Goal: Task Accomplishment & Management: Manage account settings

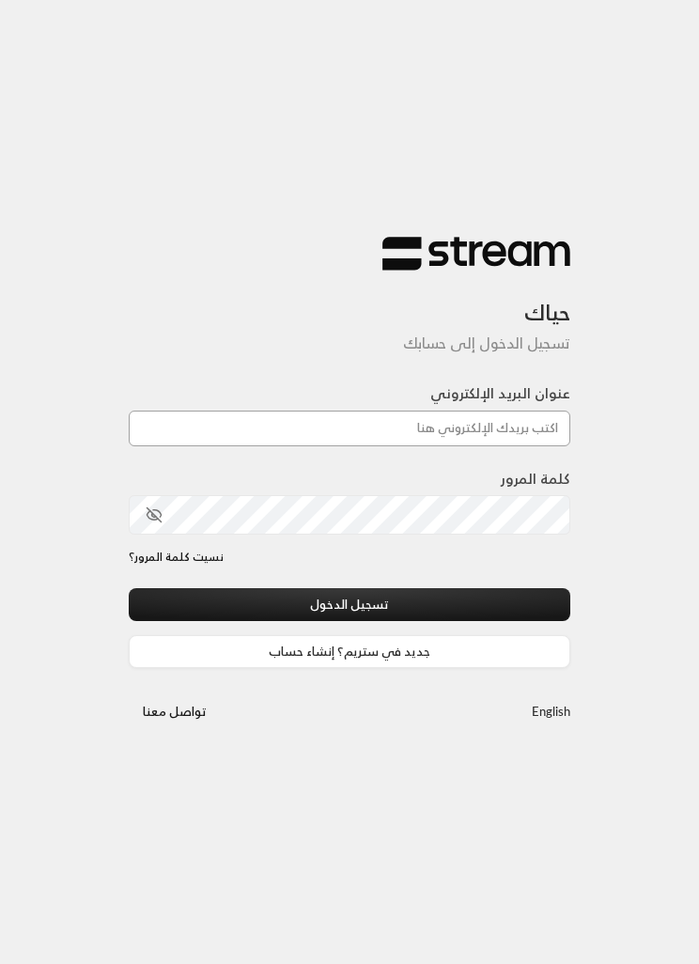
type input "[EMAIL_ADDRESS][DOMAIN_NAME]"
click at [470, 614] on button "تسجيل الدخول" at bounding box center [350, 604] width 442 height 33
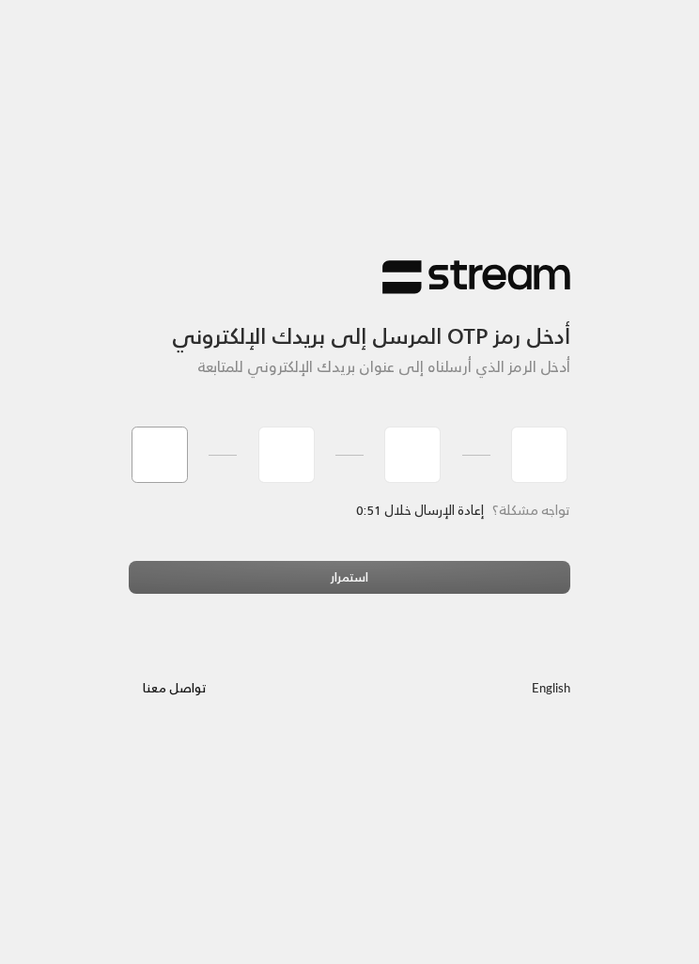
type input "0"
type input "5"
type input "1"
type input "4"
click at [210, 572] on div "استمرار" at bounding box center [350, 584] width 442 height 47
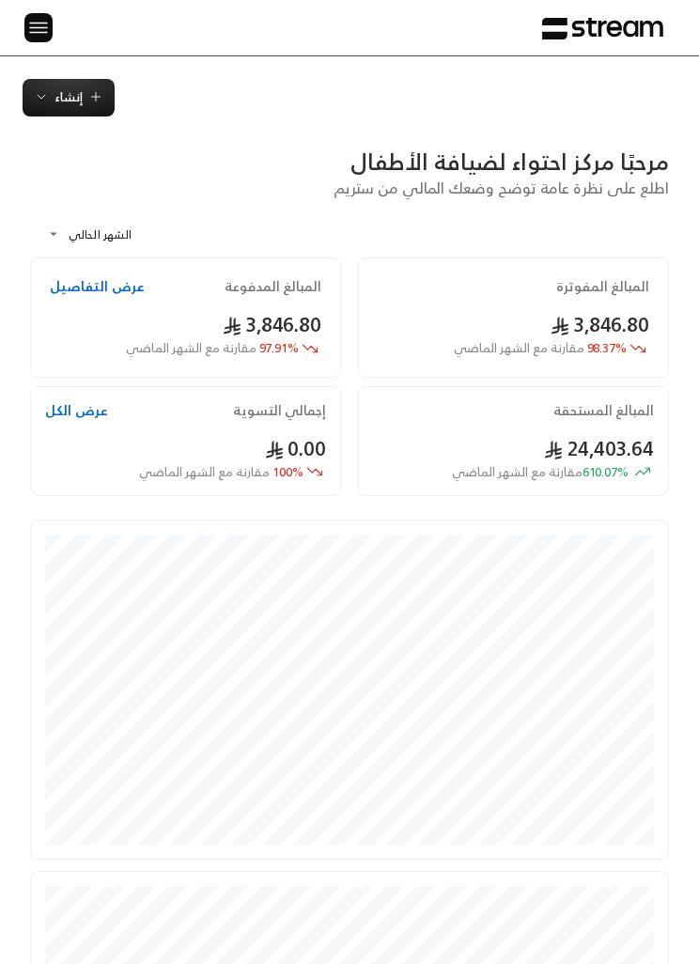
click at [42, 19] on img at bounding box center [38, 27] width 23 height 23
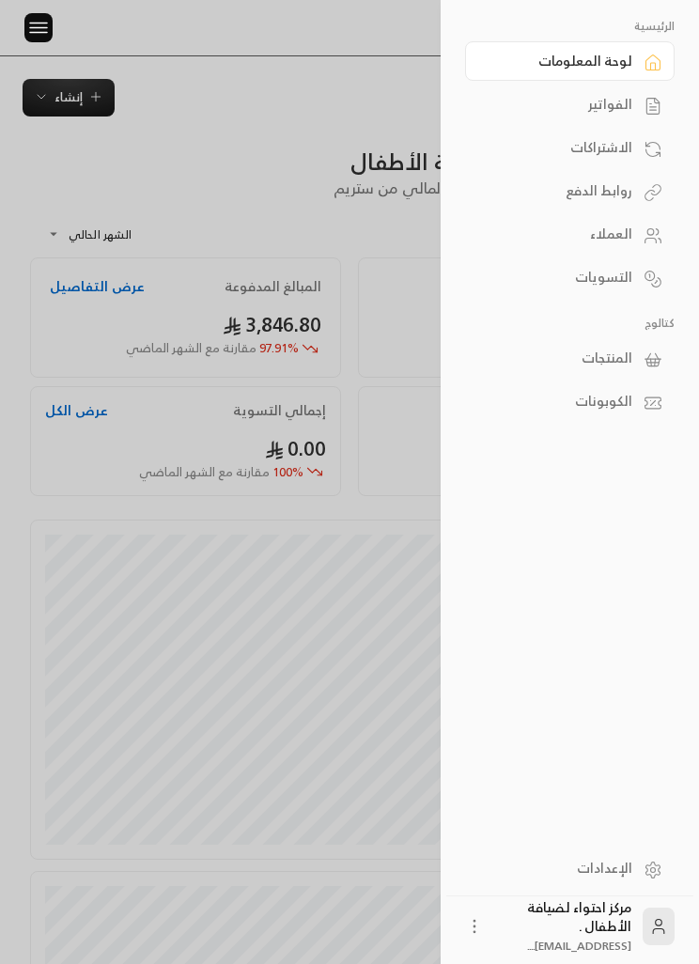
click at [624, 101] on div "الفواتير" at bounding box center [561, 104] width 144 height 19
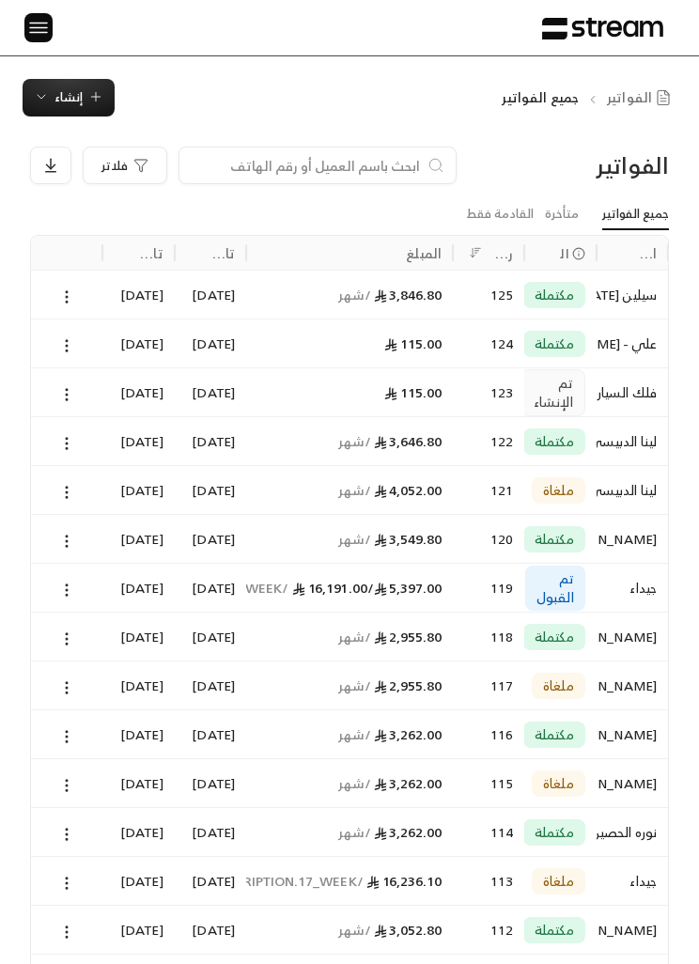
click at [80, 90] on span "إنشاء" at bounding box center [68, 97] width 28 height 22
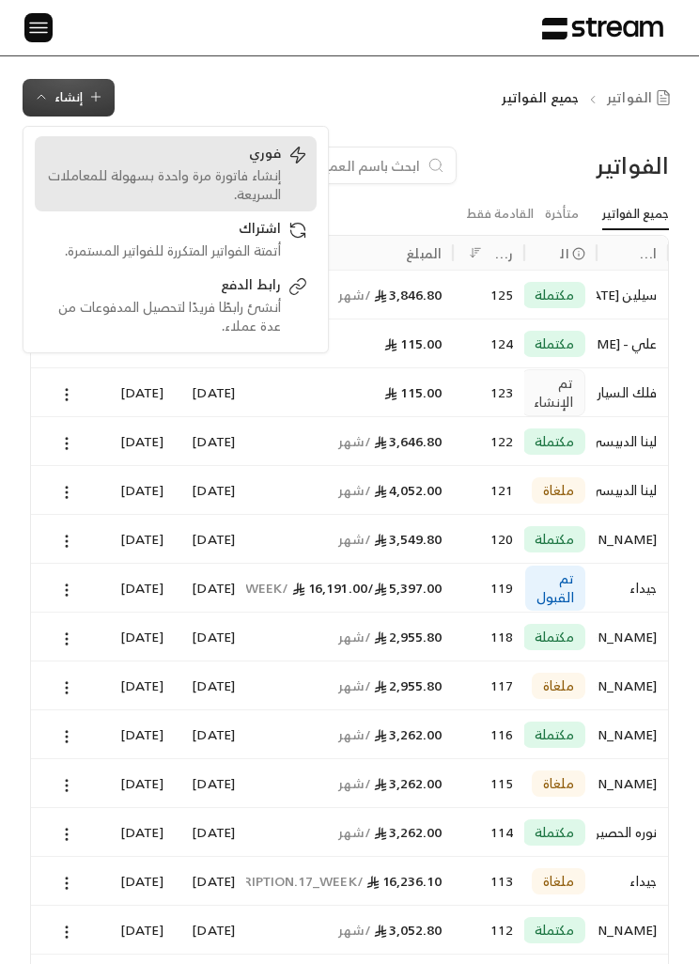
click at [272, 166] on div "إنشاء فاتورة مرة واحدة بسهولة للمعاملات السريعة." at bounding box center [162, 185] width 237 height 38
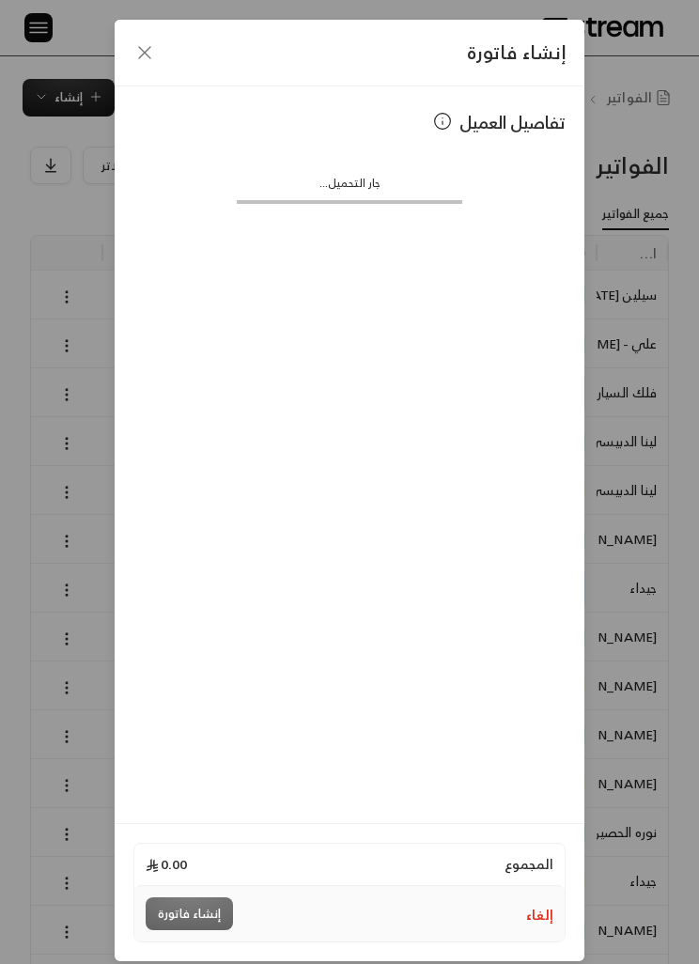
click at [139, 51] on icon "button" at bounding box center [144, 52] width 23 height 23
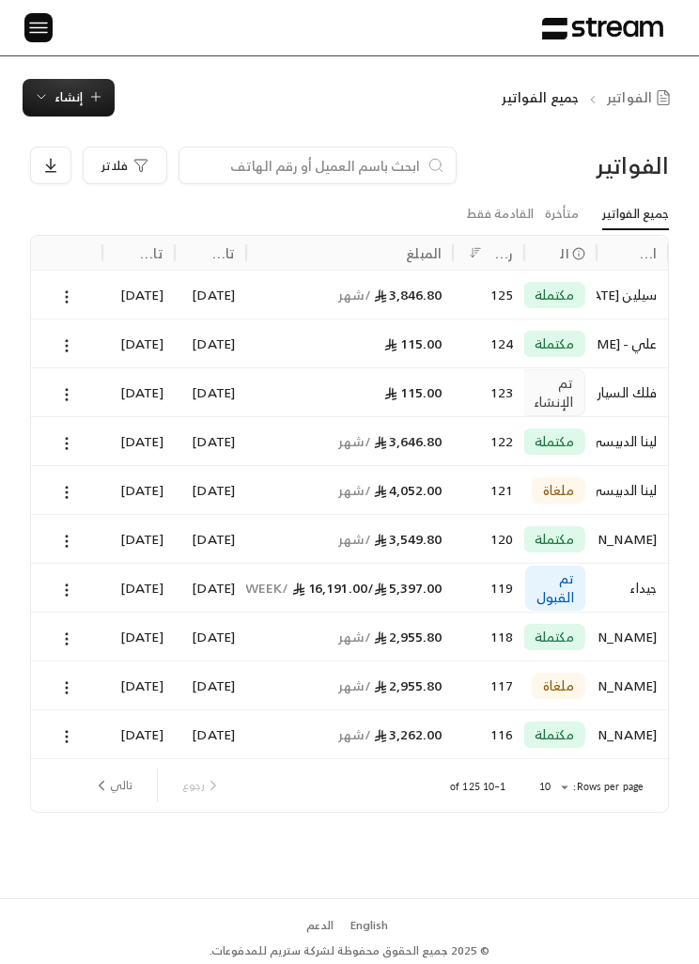
click at [84, 100] on span "إنشاء" at bounding box center [69, 97] width 70 height 22
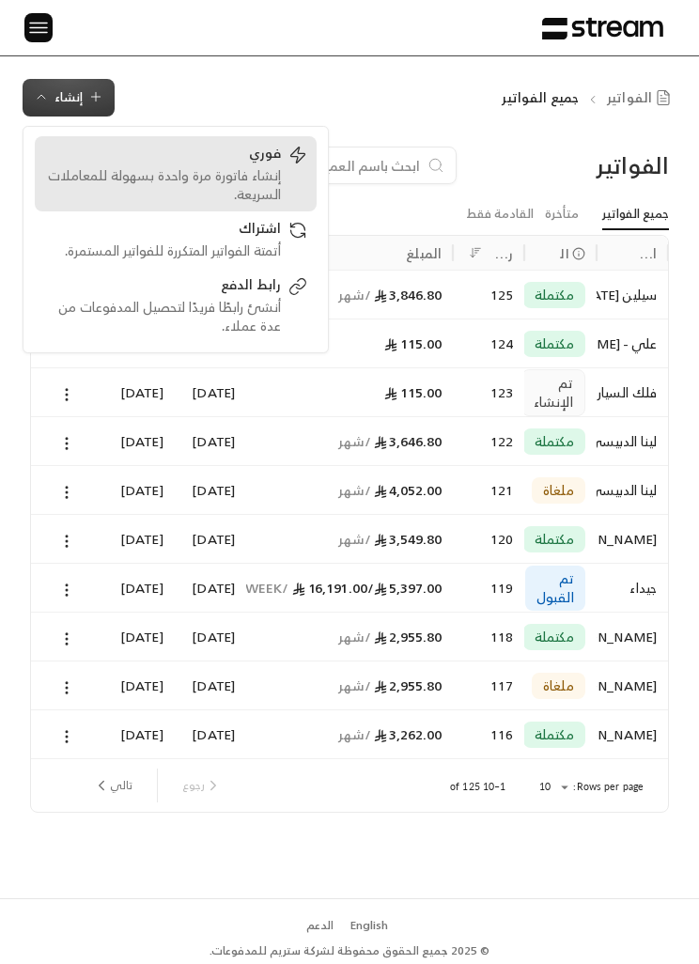
click at [261, 176] on div "إنشاء فاتورة مرة واحدة بسهولة للمعاملات السريعة." at bounding box center [162, 185] width 237 height 38
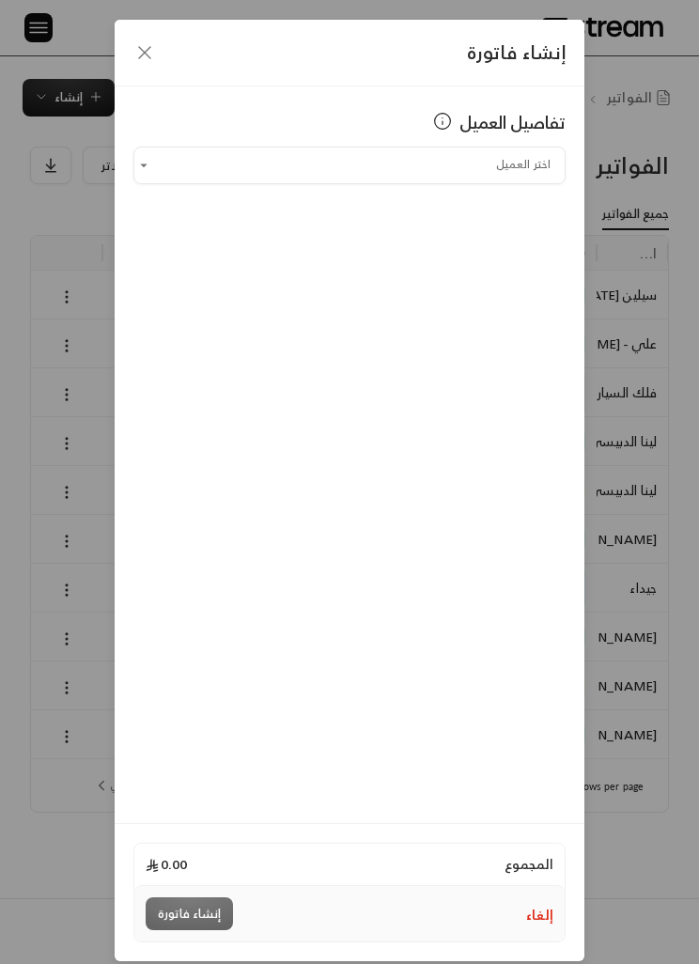
click at [528, 167] on input "اختر العميل" at bounding box center [349, 164] width 432 height 31
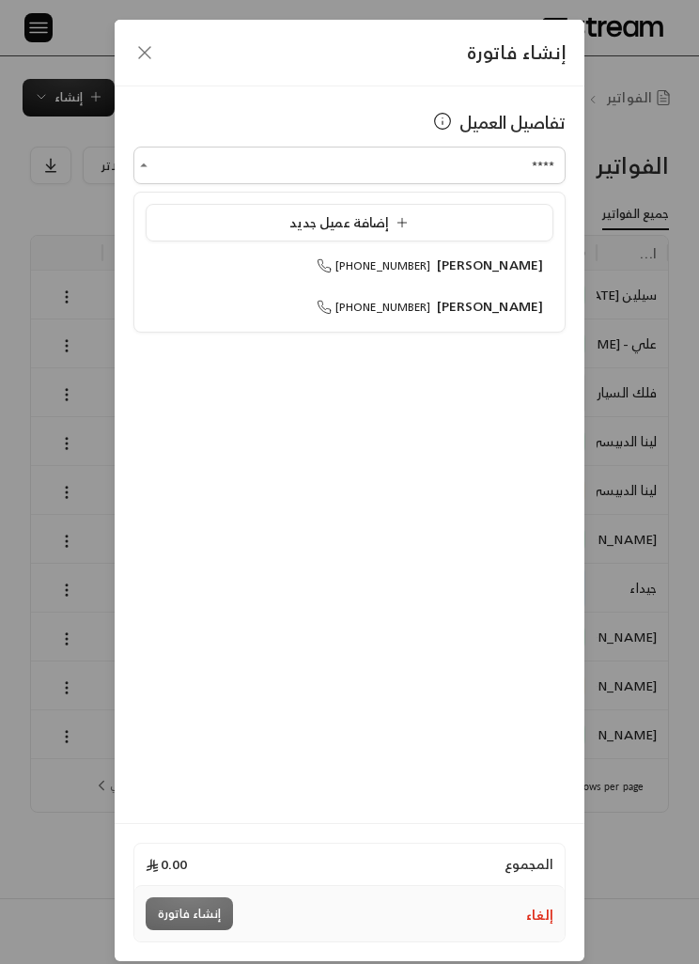
click at [505, 303] on span "[PERSON_NAME]" at bounding box center [490, 305] width 107 height 23
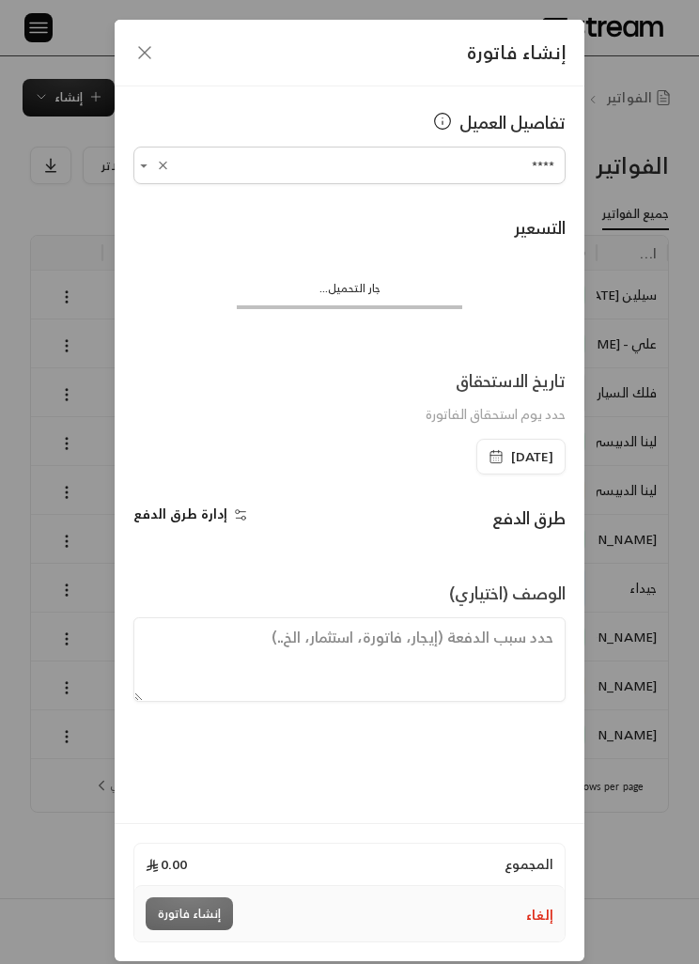
type input "**********"
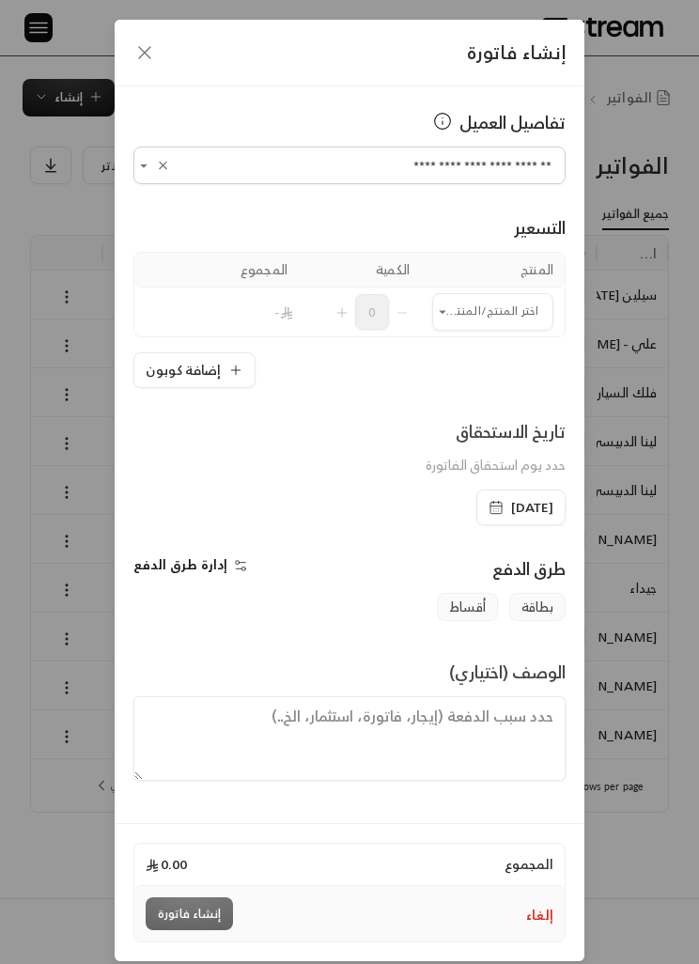
click at [508, 310] on input "اختر العميل" at bounding box center [492, 311] width 121 height 31
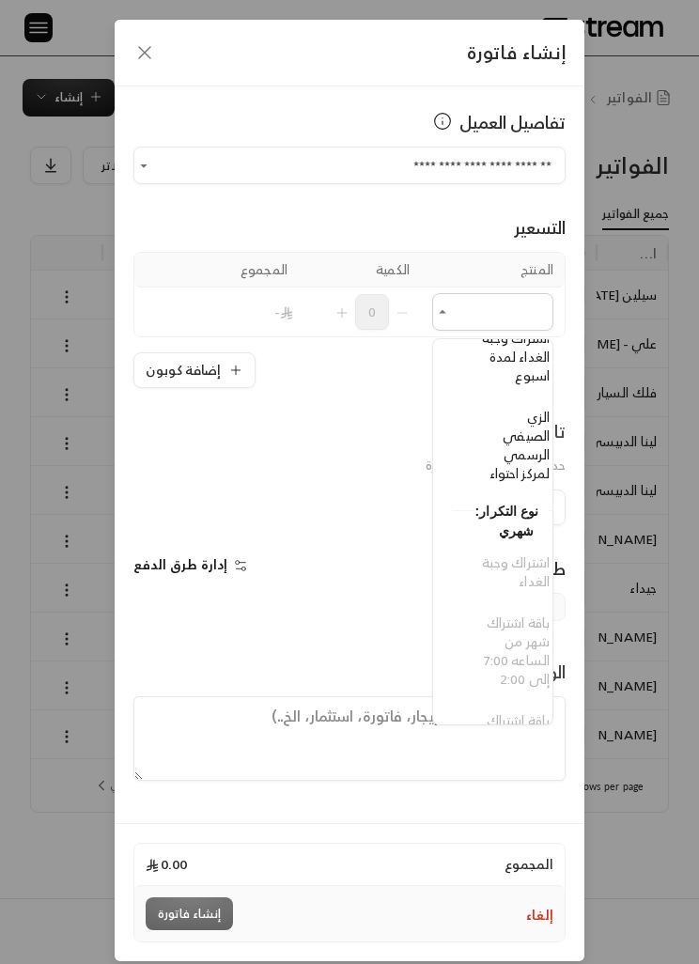
scroll to position [297, -20]
click at [519, 465] on span "الزي الصيفي الرسمي لمركز احتواء" at bounding box center [519, 445] width 60 height 80
type input "**********"
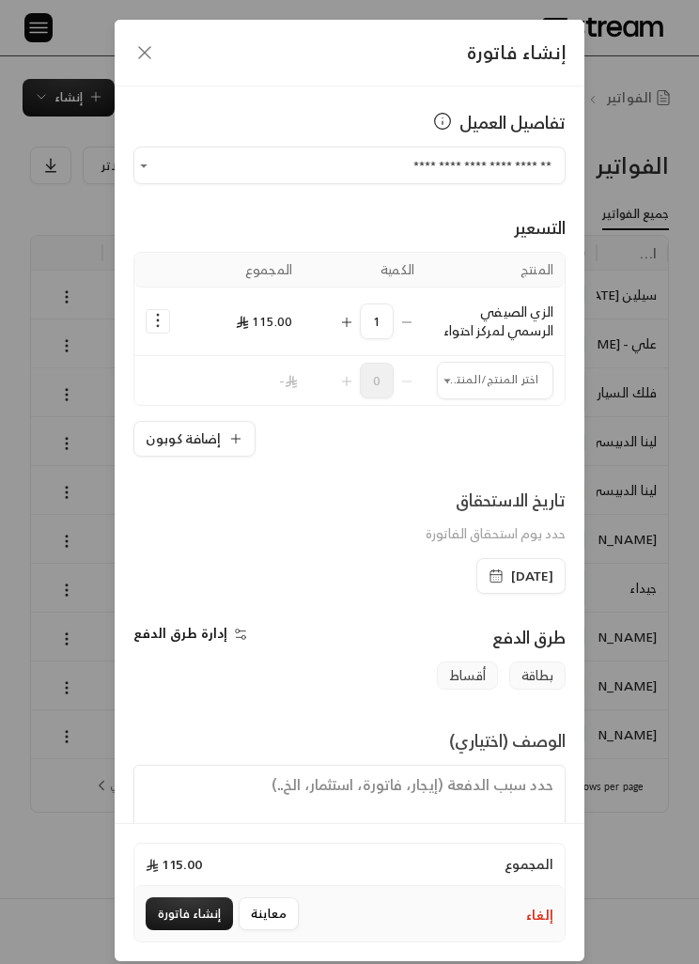
click at [538, 574] on span "[DATE]" at bounding box center [532, 576] width 42 height 19
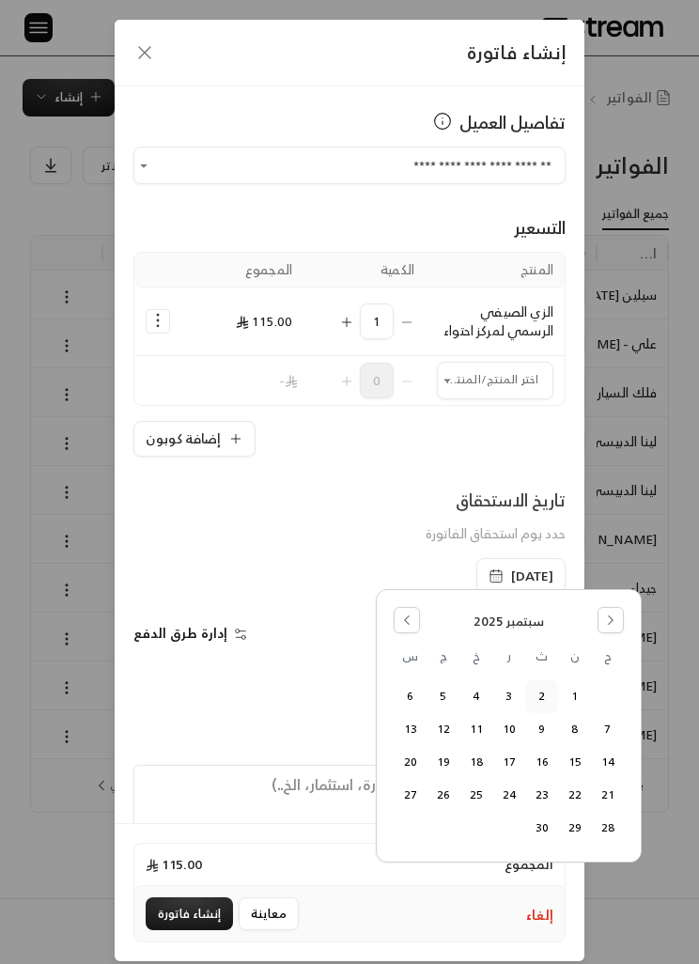
click at [260, 655] on div "إدارة طرق الدفع" at bounding box center [237, 643] width 225 height 38
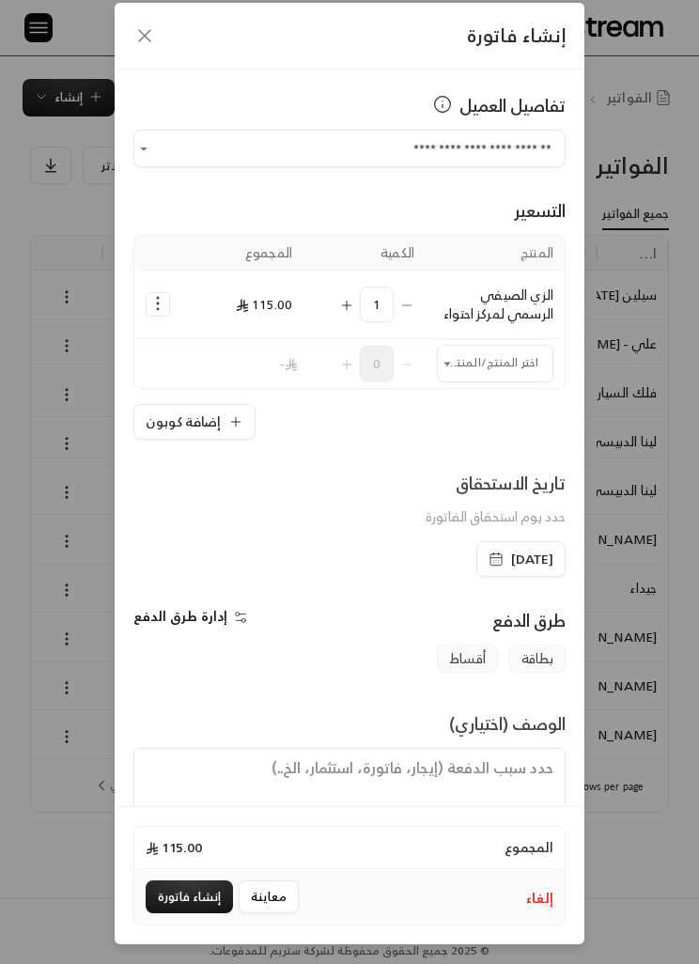
scroll to position [77, 0]
click at [205, 902] on button "إنشاء فاتورة" at bounding box center [189, 896] width 87 height 33
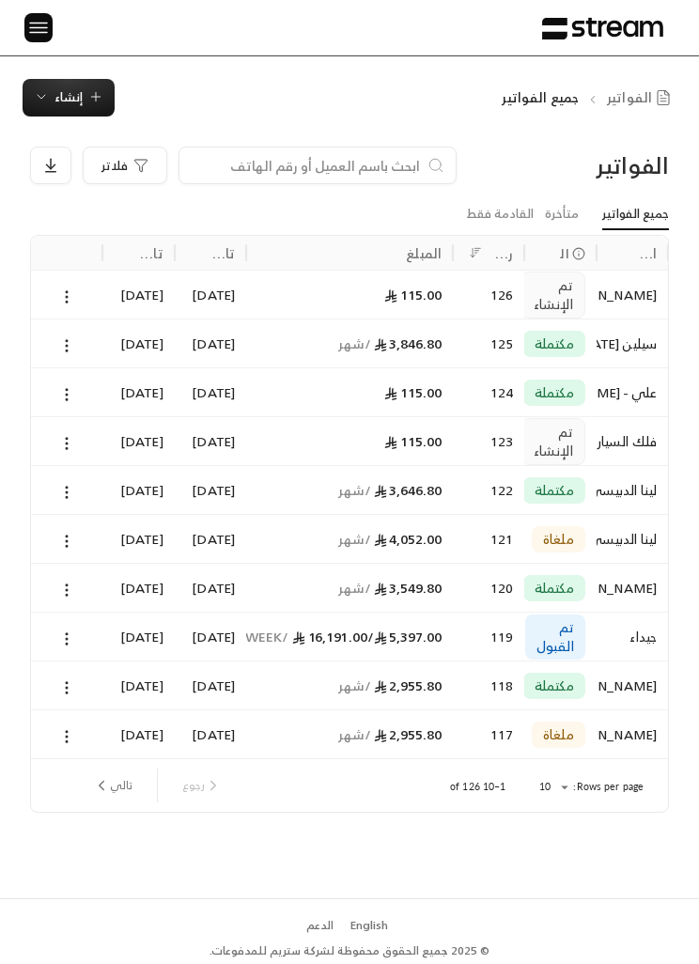
click at [95, 105] on span "إنشاء" at bounding box center [69, 97] width 70 height 22
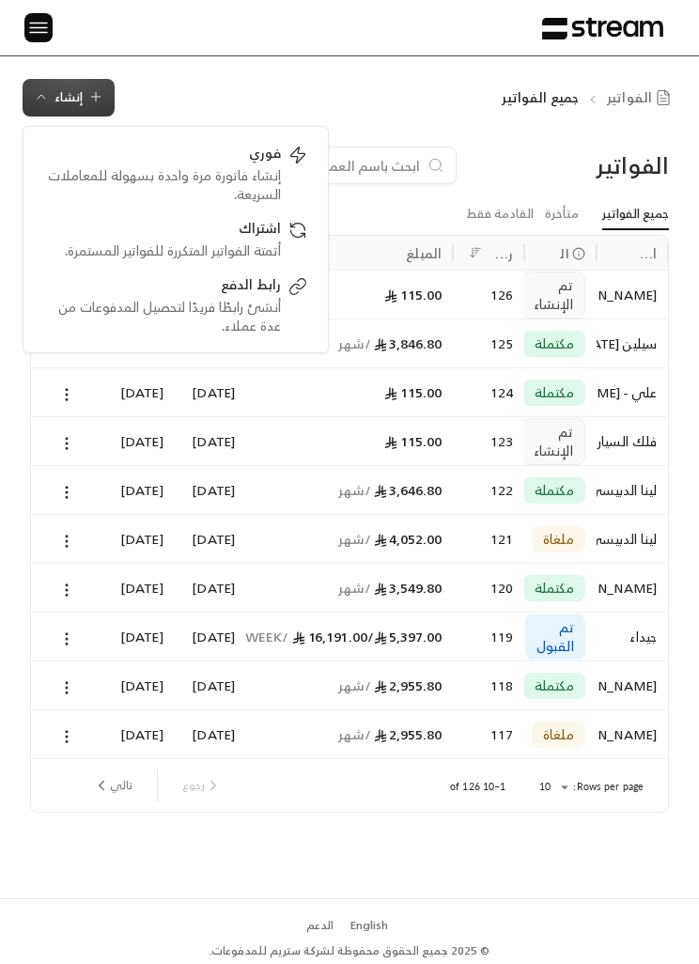
click at [308, 151] on link "فوري إنشاء فاتورة مرة واحدة بسهولة للمعاملات السريعة." at bounding box center [176, 173] width 282 height 75
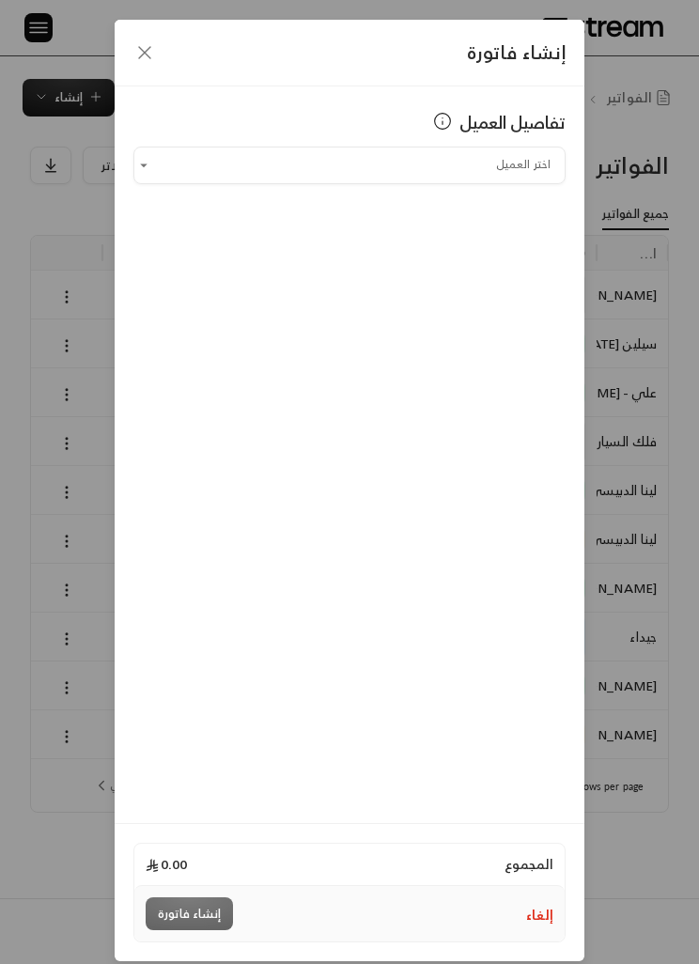
click at [314, 159] on input "اختر العميل" at bounding box center [349, 164] width 432 height 31
click at [488, 258] on span "[PERSON_NAME]" at bounding box center [490, 264] width 107 height 23
type input "**********"
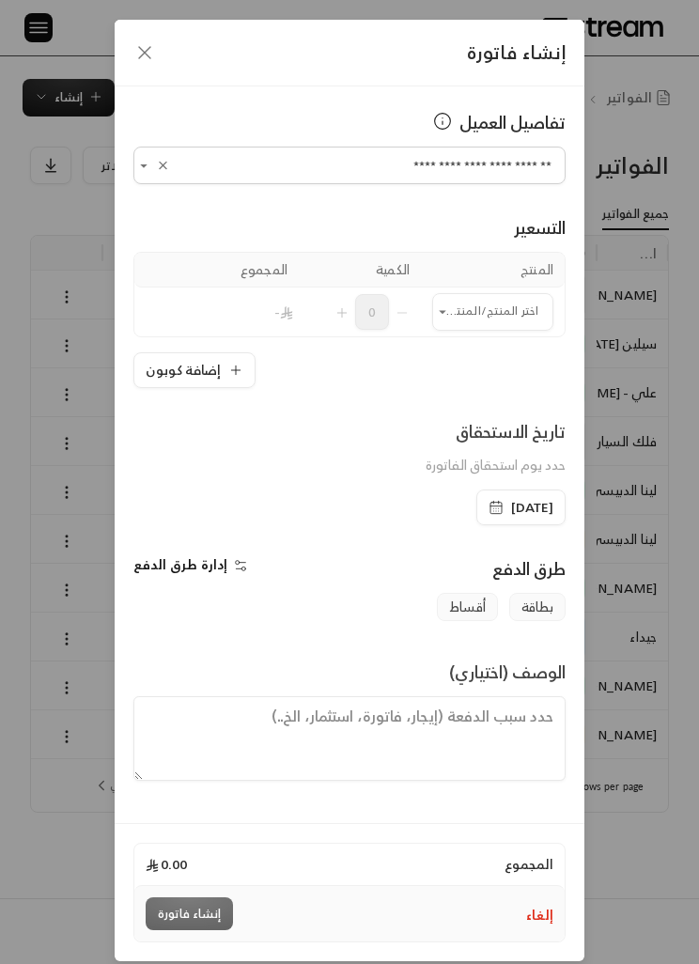
click at [492, 312] on input "اختر العميل" at bounding box center [492, 311] width 121 height 31
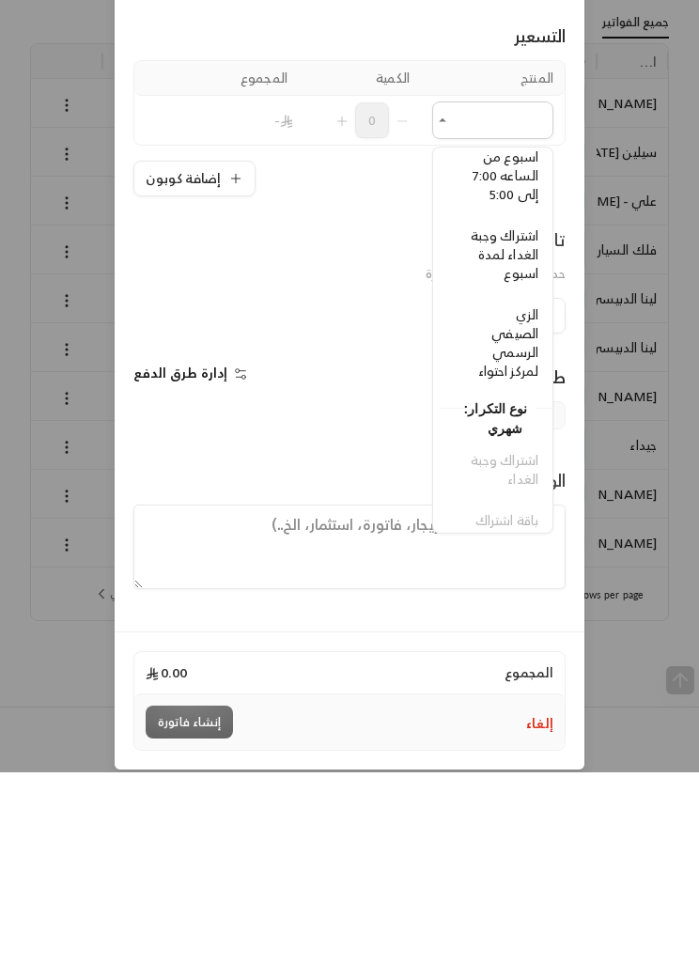
scroll to position [204, -8]
click at [513, 498] on span "الزي الصيفي الرسمي لمركز احتواء" at bounding box center [508, 538] width 60 height 80
type input "**********"
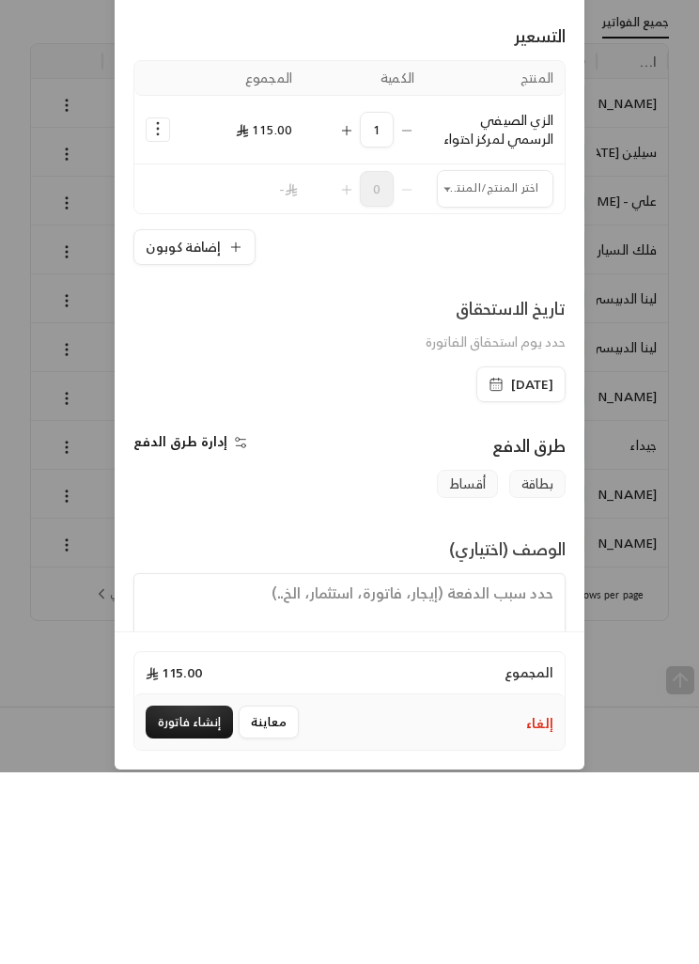
scroll to position [4, 0]
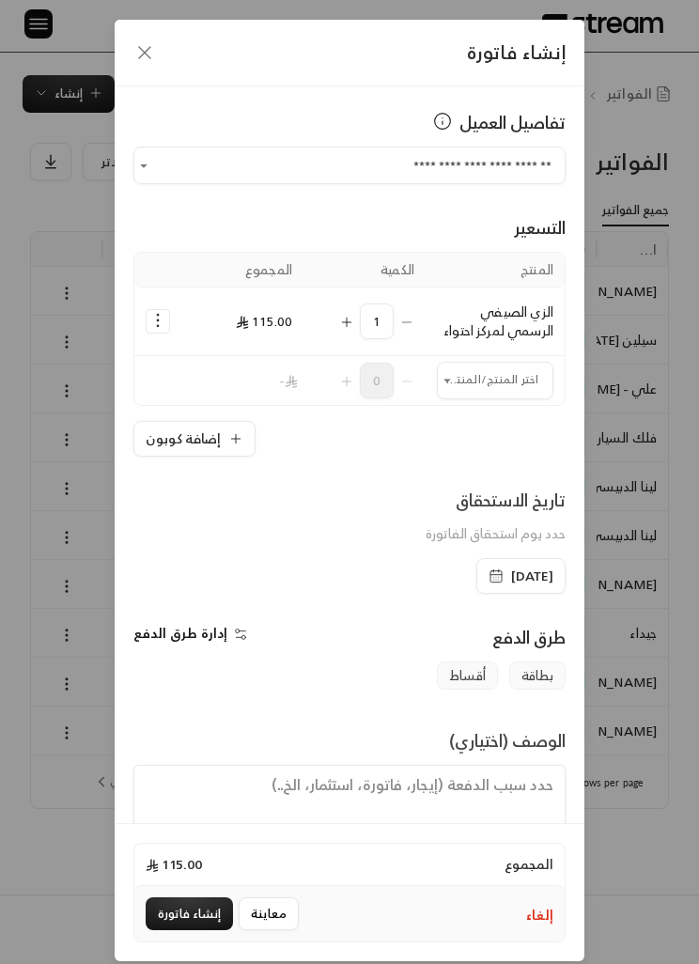
click at [191, 930] on button "إنشاء فاتورة" at bounding box center [189, 913] width 87 height 33
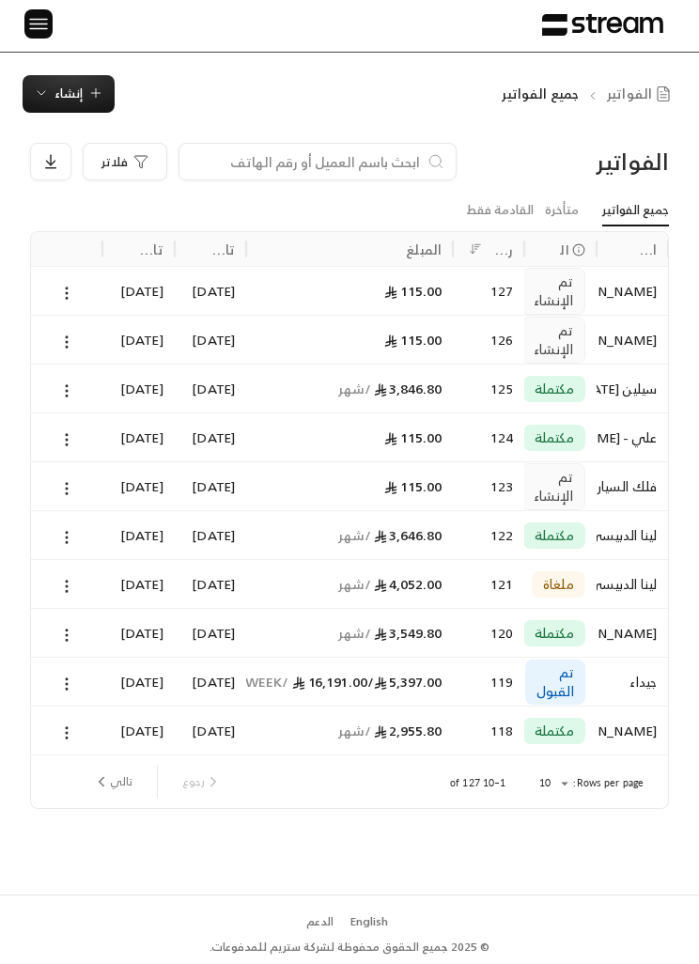
click at [64, 287] on icon at bounding box center [66, 293] width 17 height 17
click at [97, 341] on li "عرض" at bounding box center [86, 340] width 45 height 32
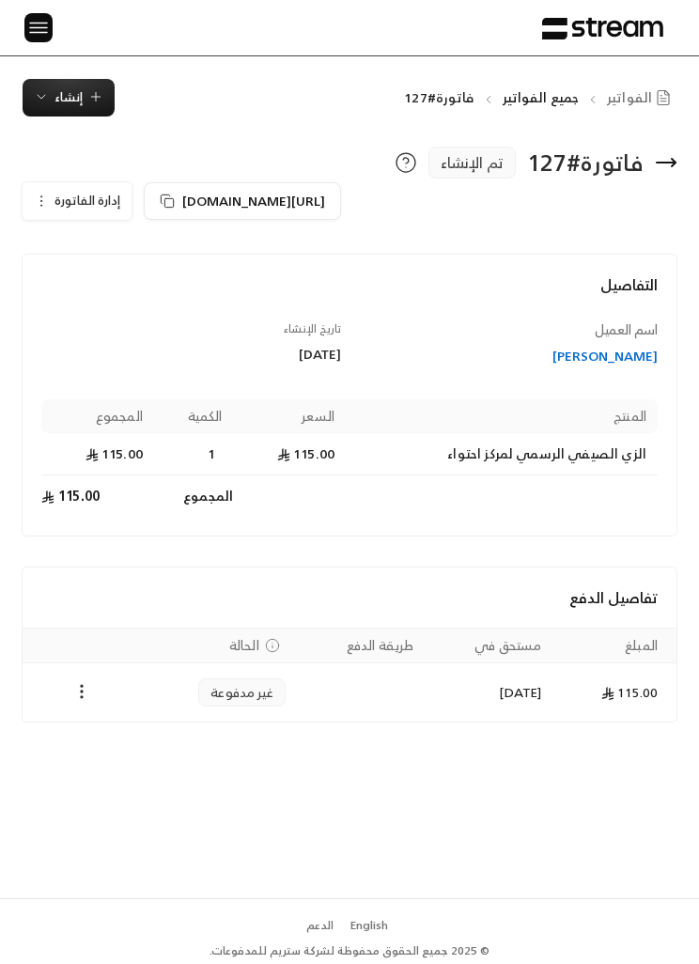
click at [84, 681] on button "Payments" at bounding box center [81, 692] width 23 height 23
click at [176, 737] on li "تغيير الحالة الى مدفوعة" at bounding box center [148, 739] width 136 height 32
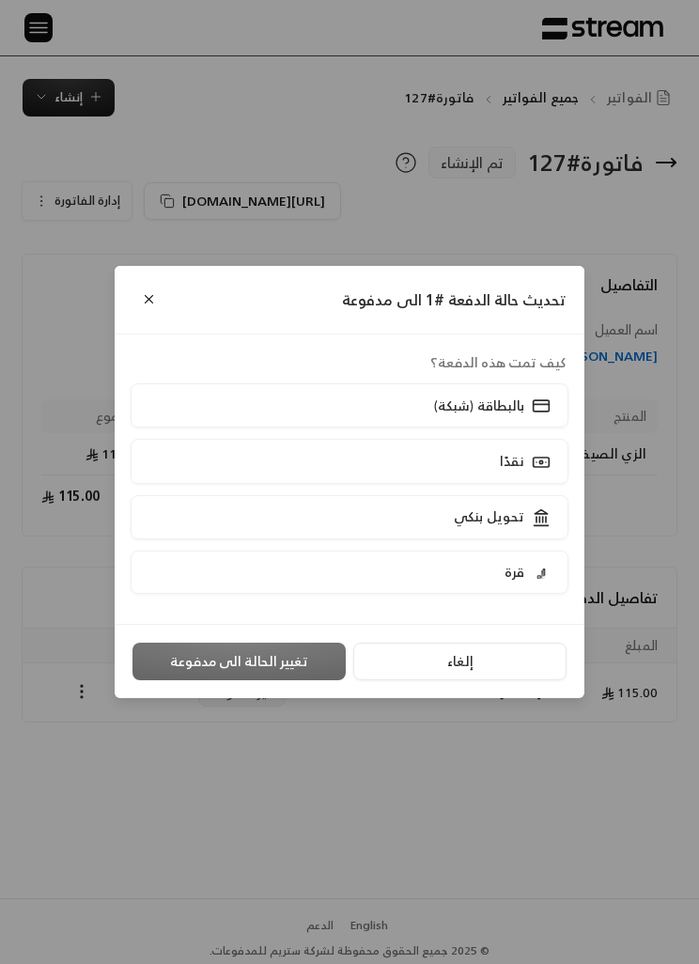
click at [515, 526] on p "تحويل بنكي" at bounding box center [489, 516] width 70 height 19
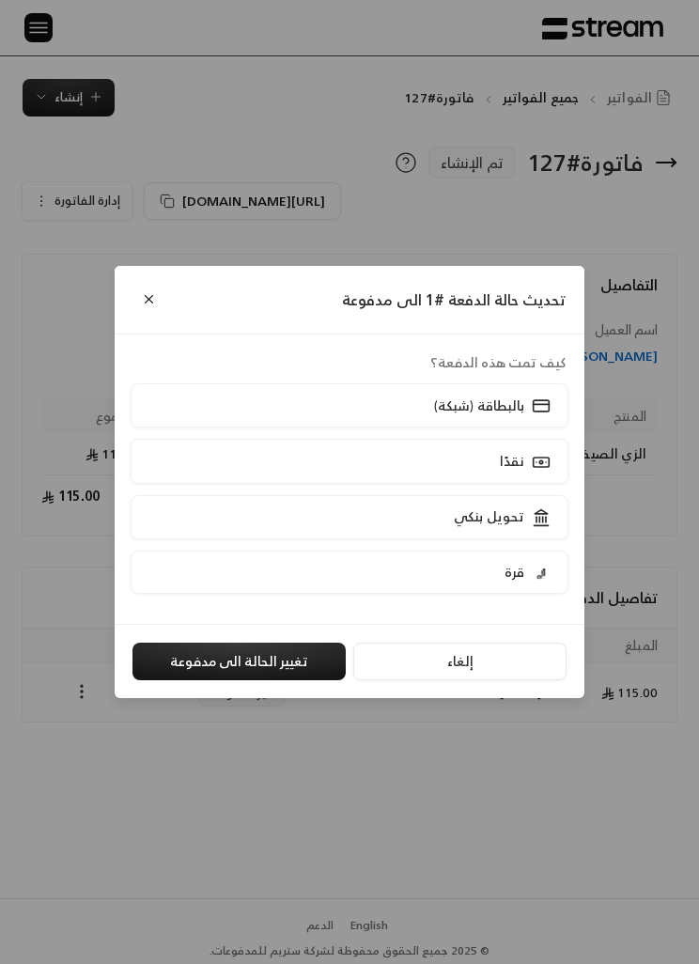
click at [206, 680] on button "تغيير الحالة الى مدفوعة" at bounding box center [238, 662] width 213 height 38
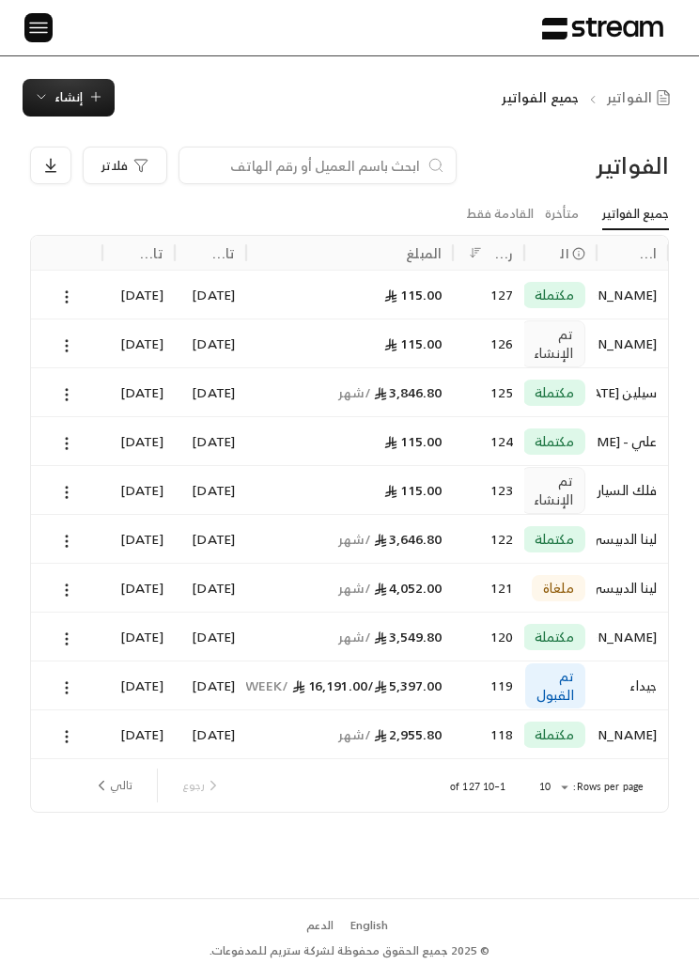
click at [298, 158] on input at bounding box center [305, 165] width 229 height 21
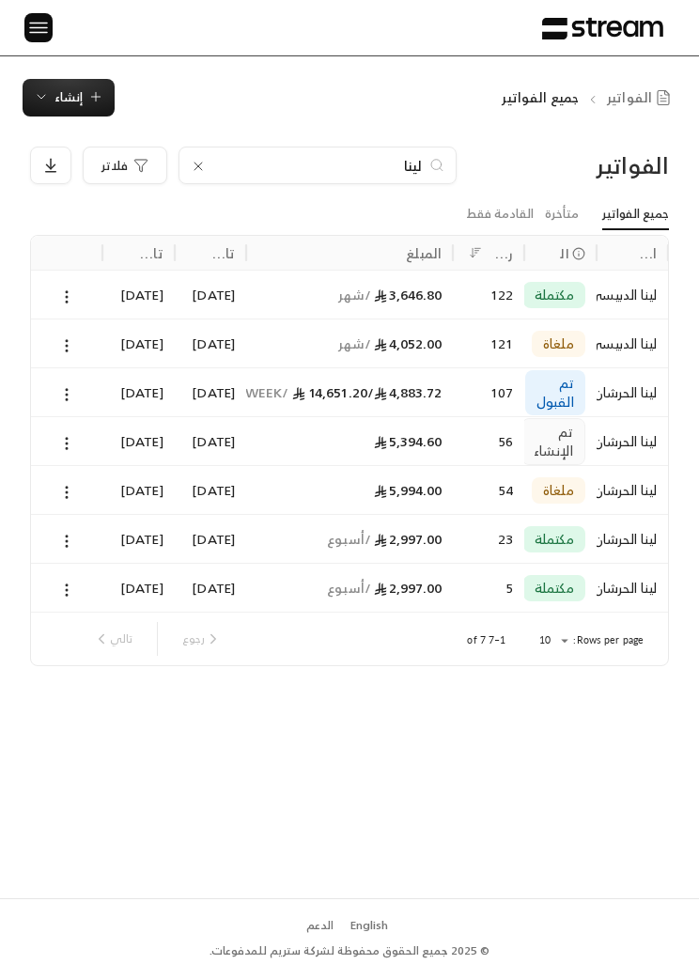
type input "لينا"
click at [64, 448] on icon at bounding box center [66, 443] width 17 height 17
click at [70, 441] on div at bounding box center [349, 482] width 699 height 964
click at [70, 432] on button at bounding box center [66, 443] width 21 height 22
click at [95, 483] on li "عرض" at bounding box center [86, 490] width 45 height 32
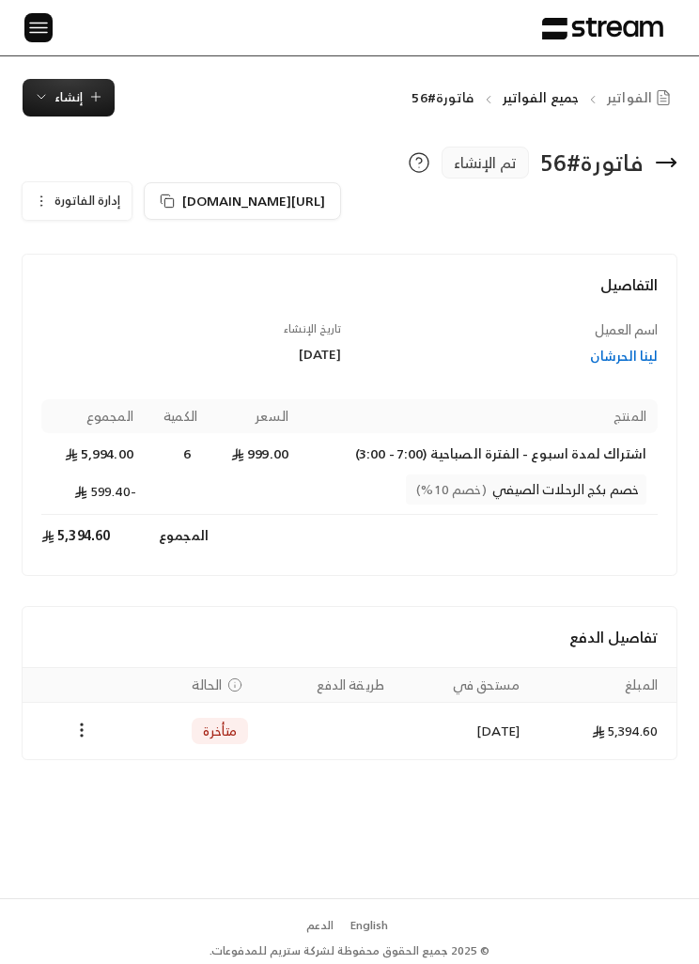
click at [72, 725] on icon "Payments" at bounding box center [81, 730] width 19 height 19
click at [174, 785] on li "تغيير الحالة الى مدفوعة" at bounding box center [148, 778] width 136 height 32
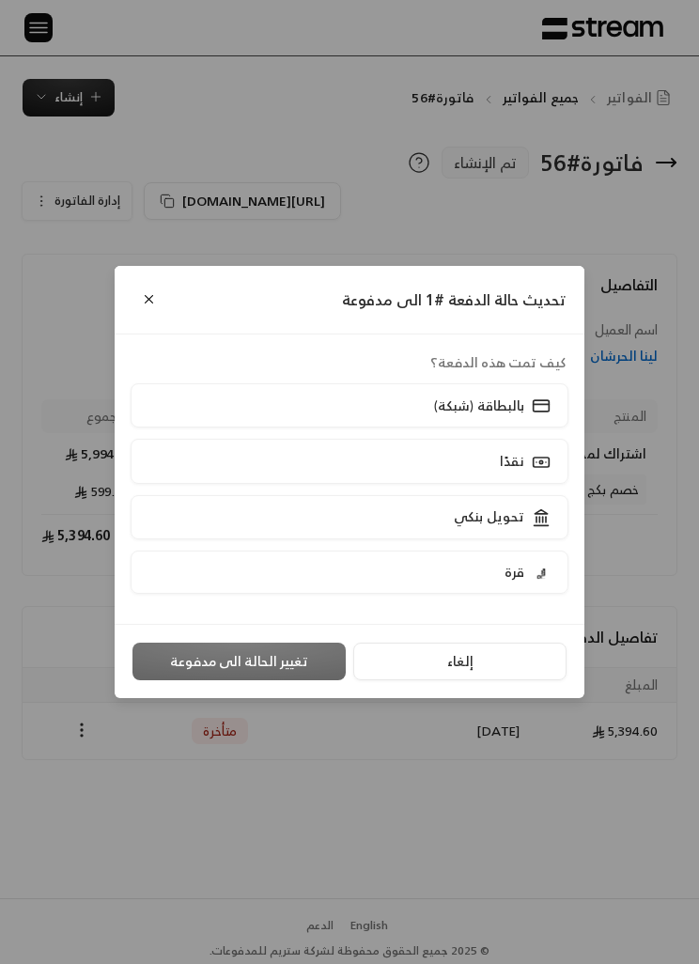
click at [527, 508] on div "تحويل بنكي" at bounding box center [500, 517] width 104 height 20
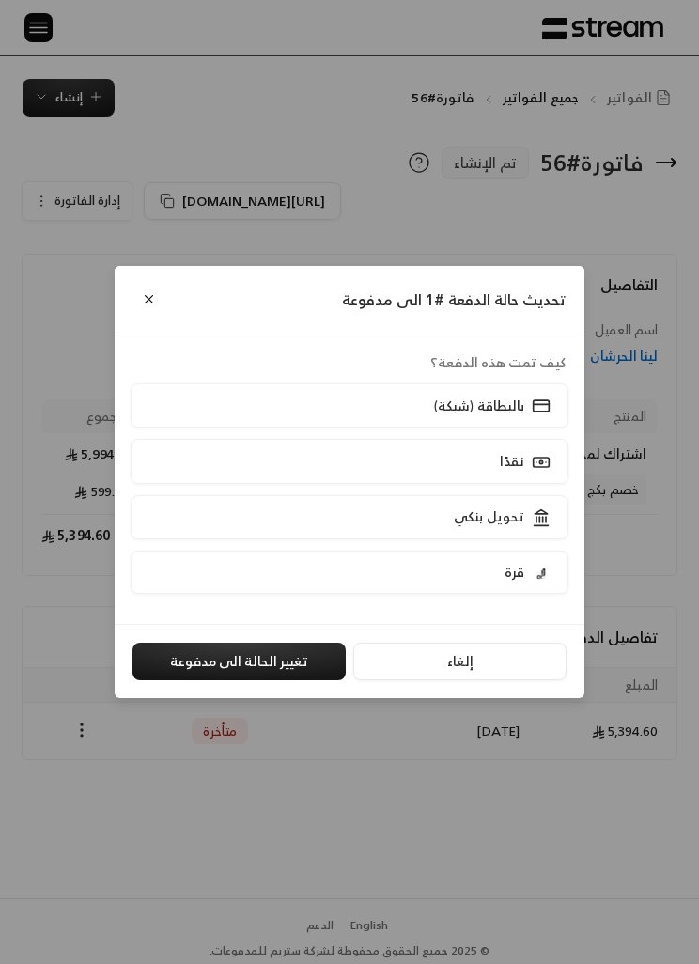
click at [509, 386] on label "بالبطاقة (شبكة)" at bounding box center [350, 405] width 438 height 44
click at [280, 670] on button "تغيير الحالة الى مدفوعة" at bounding box center [238, 662] width 213 height 38
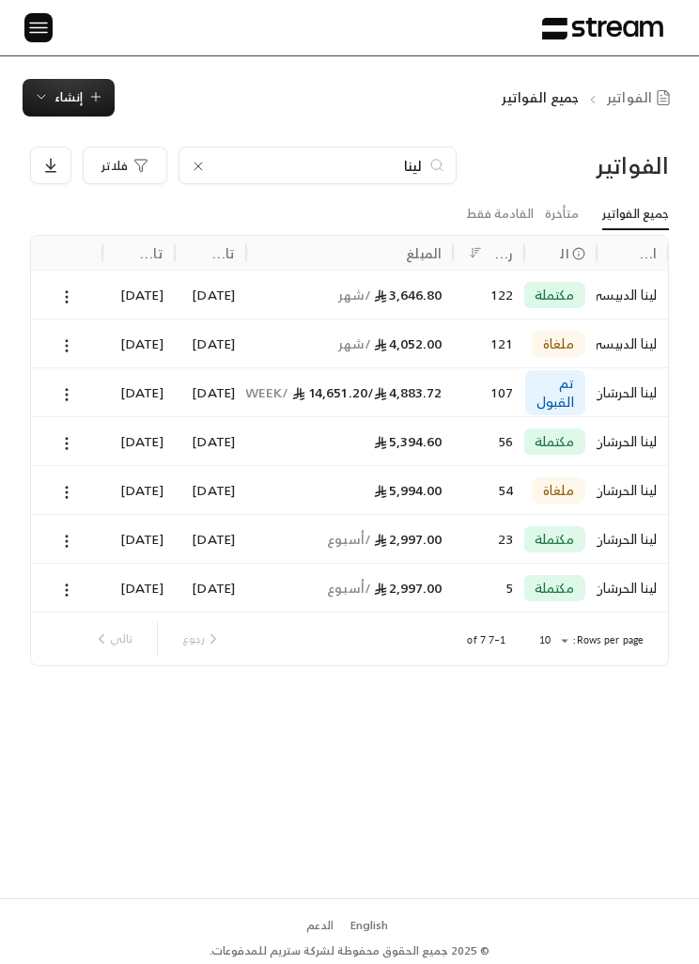
click at [69, 106] on span "إنشاء" at bounding box center [68, 97] width 28 height 22
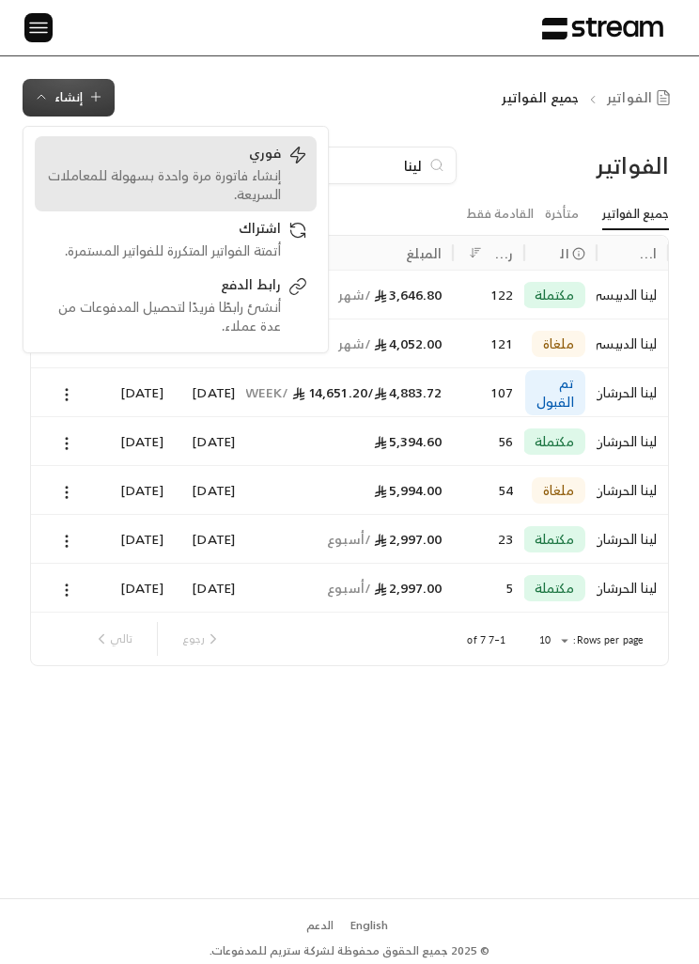
click at [203, 170] on div "إنشاء فاتورة مرة واحدة بسهولة للمعاملات السريعة." at bounding box center [162, 185] width 237 height 38
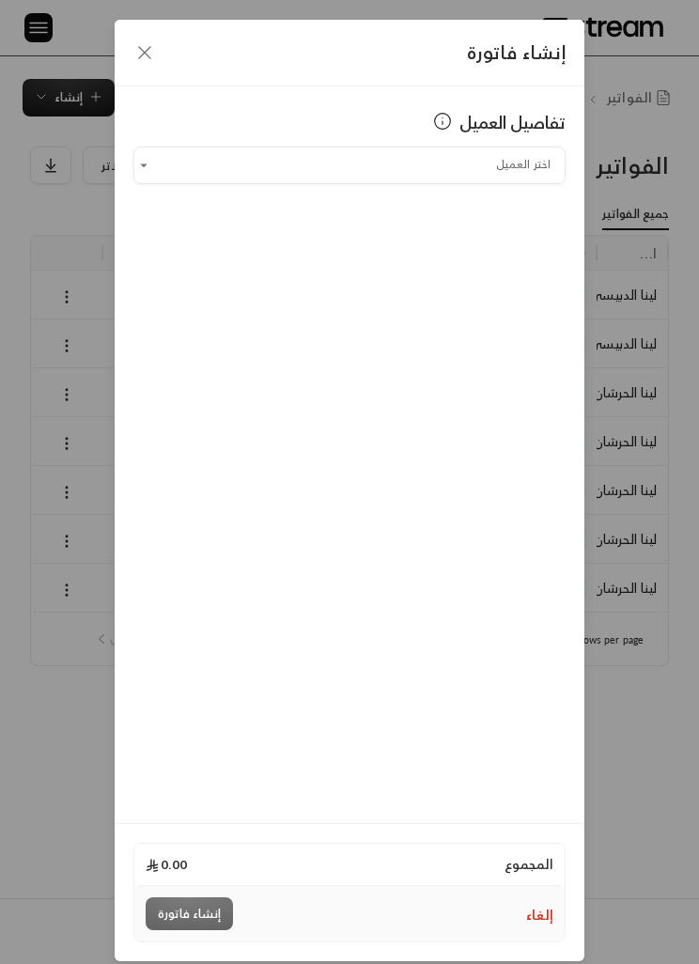
click at [505, 166] on input "اختر العميل" at bounding box center [349, 164] width 432 height 31
type input "***"
click at [465, 209] on li "إضافة عميل جديد" at bounding box center [350, 223] width 408 height 38
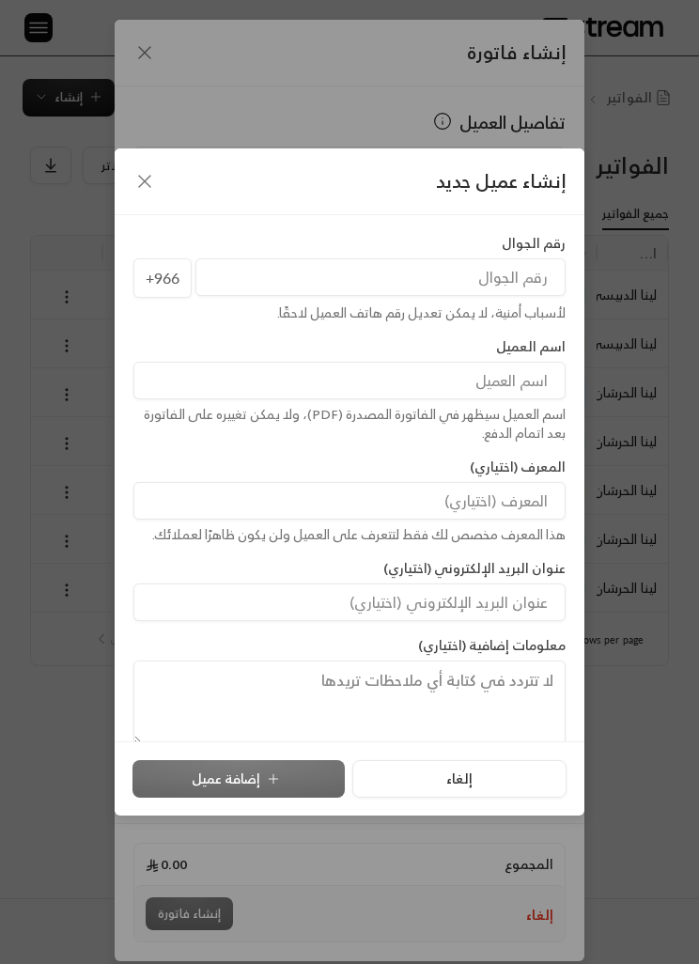
click at [523, 276] on input "tel" at bounding box center [380, 277] width 370 height 38
type input "0"
type input "540454170"
click at [551, 376] on input at bounding box center [349, 381] width 432 height 38
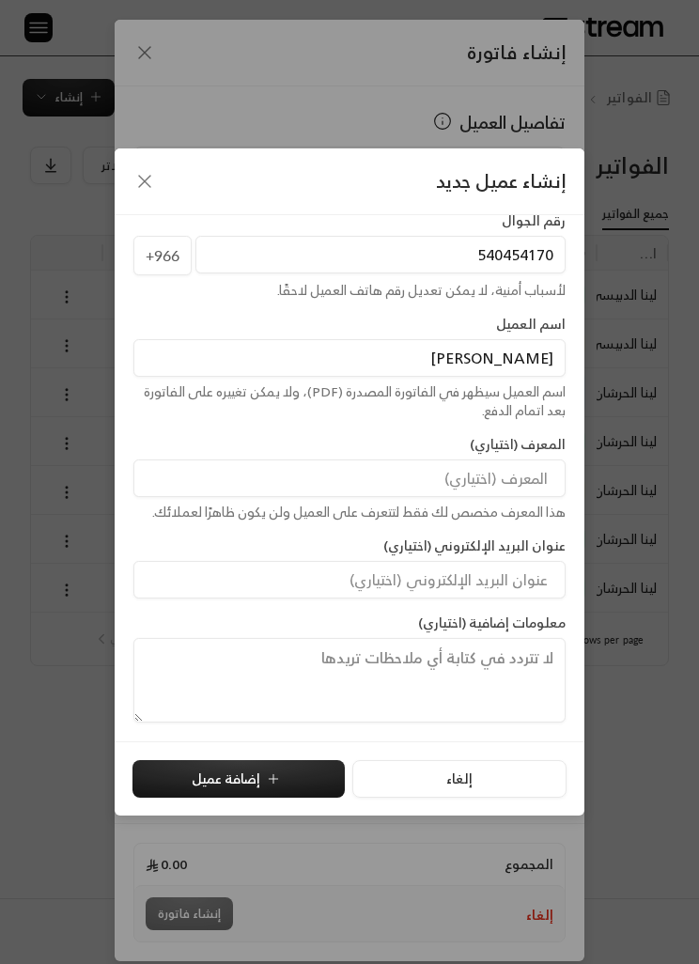
scroll to position [23, 0]
type input "[PERSON_NAME]"
click at [378, 170] on div "إنشاء عميل جديد" at bounding box center [350, 181] width 470 height 67
click at [290, 772] on button "إضافة عميل" at bounding box center [238, 779] width 212 height 38
type input "**********"
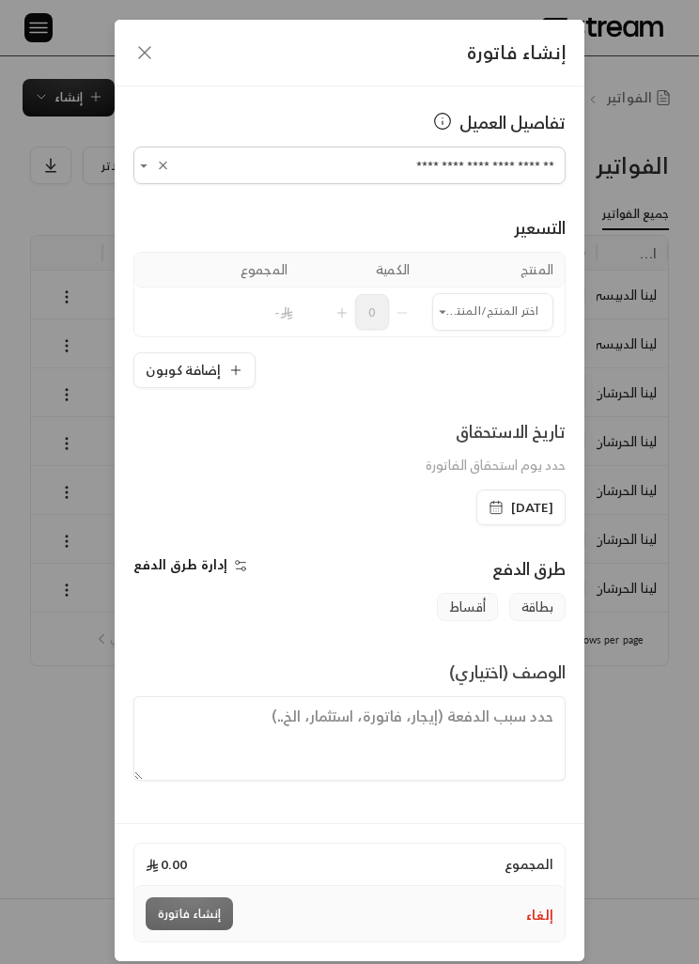
click at [516, 307] on input "اختر العميل" at bounding box center [492, 311] width 121 height 31
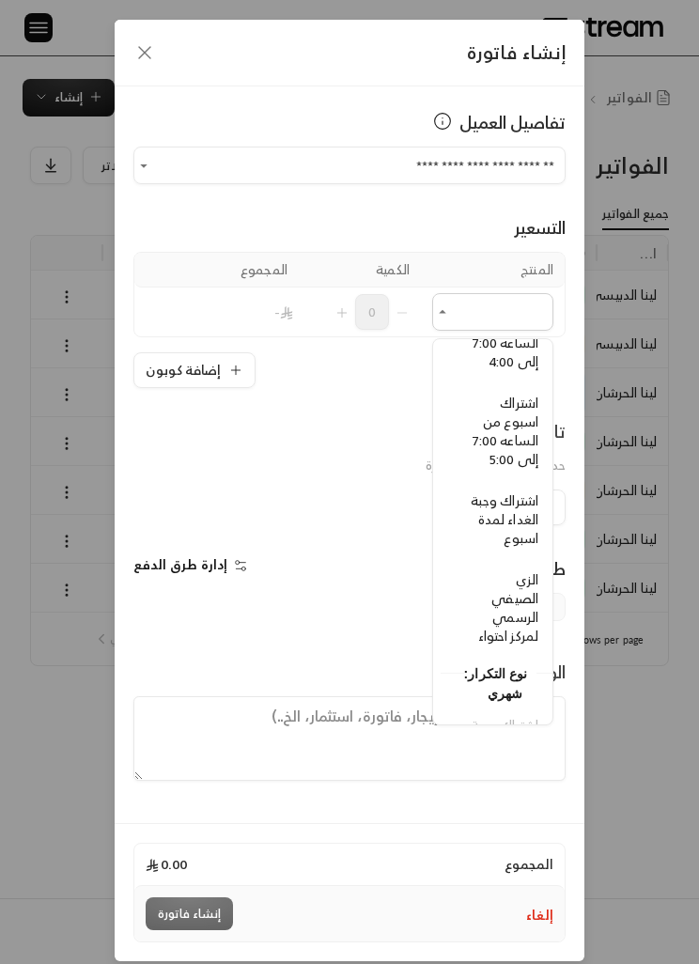
scroll to position [208, -15]
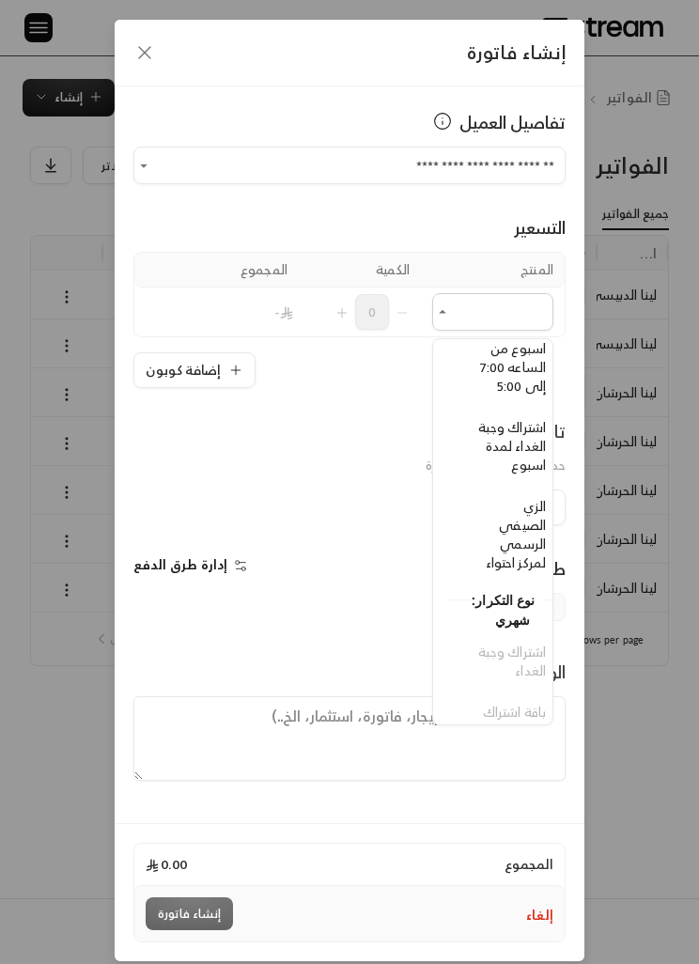
click at [528, 539] on span "الزي الصيفي الرسمي لمركز احتواء" at bounding box center [516, 534] width 60 height 80
type input "**********"
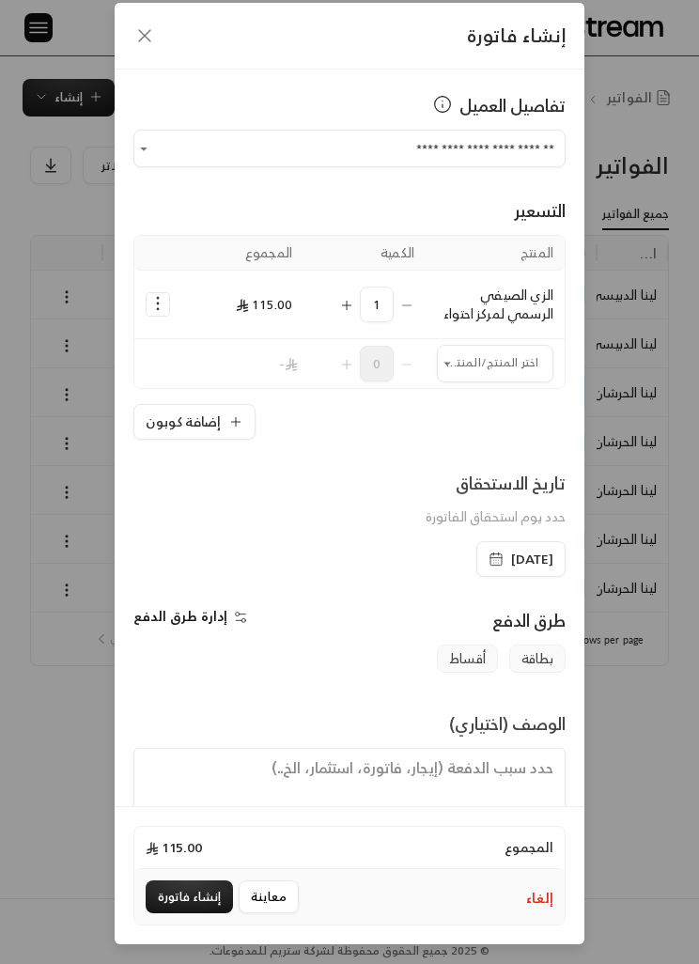
scroll to position [77, 0]
click at [199, 891] on button "إنشاء فاتورة" at bounding box center [189, 896] width 87 height 33
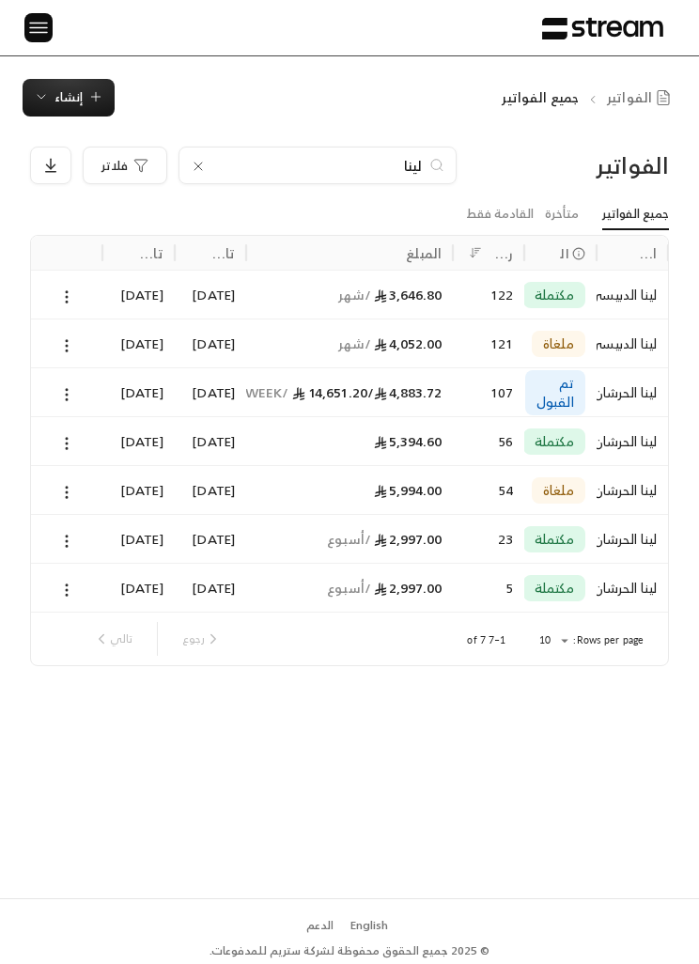
click at [32, 33] on img at bounding box center [38, 27] width 23 height 23
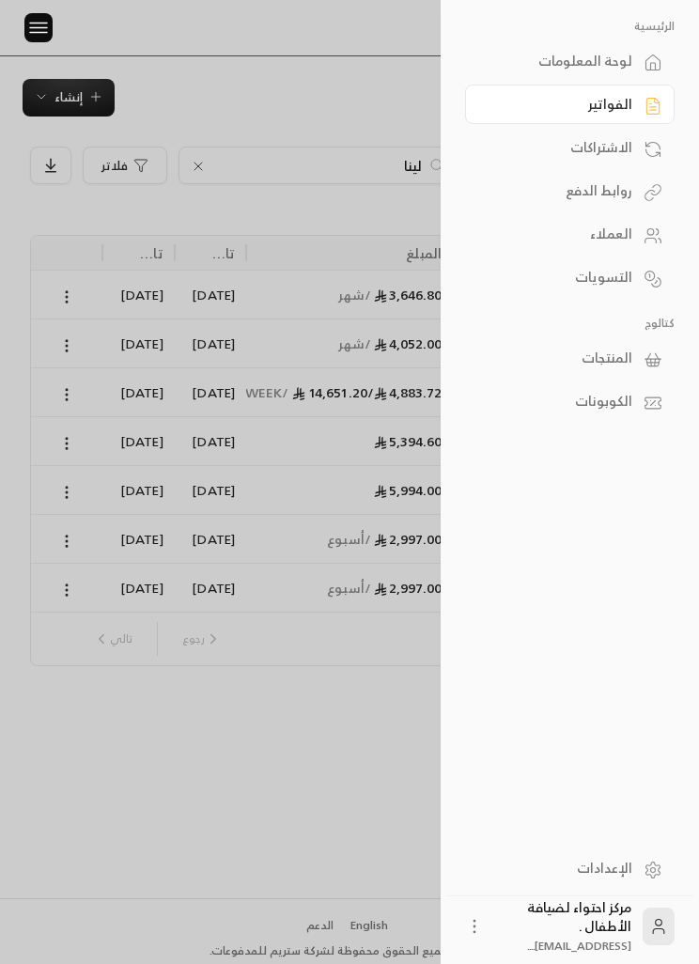
click at [167, 711] on div at bounding box center [349, 482] width 699 height 964
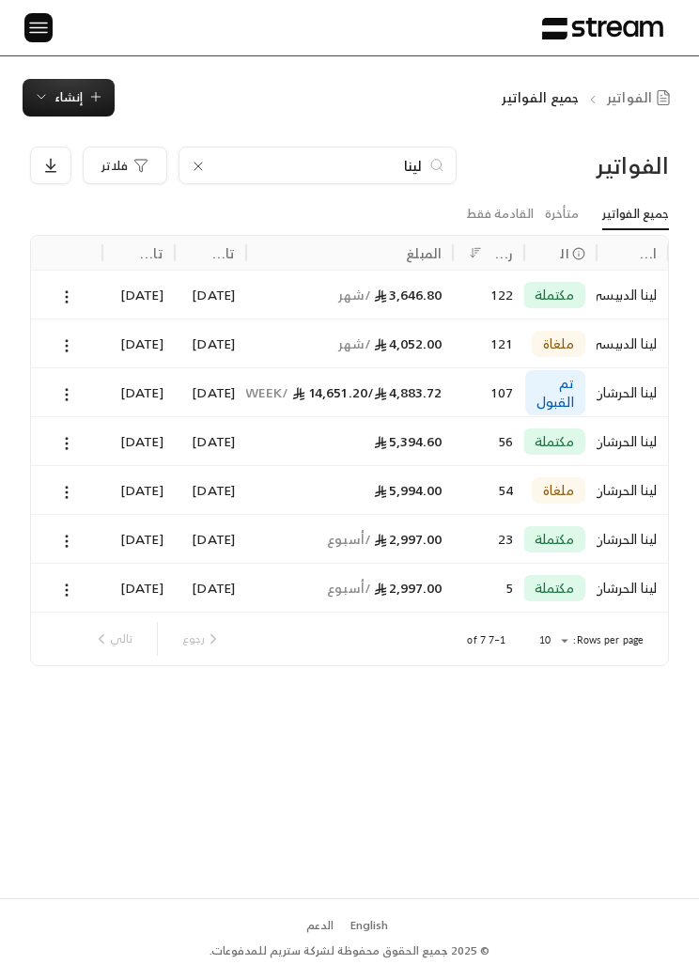
click at [70, 93] on span "إنشاء" at bounding box center [68, 97] width 28 height 22
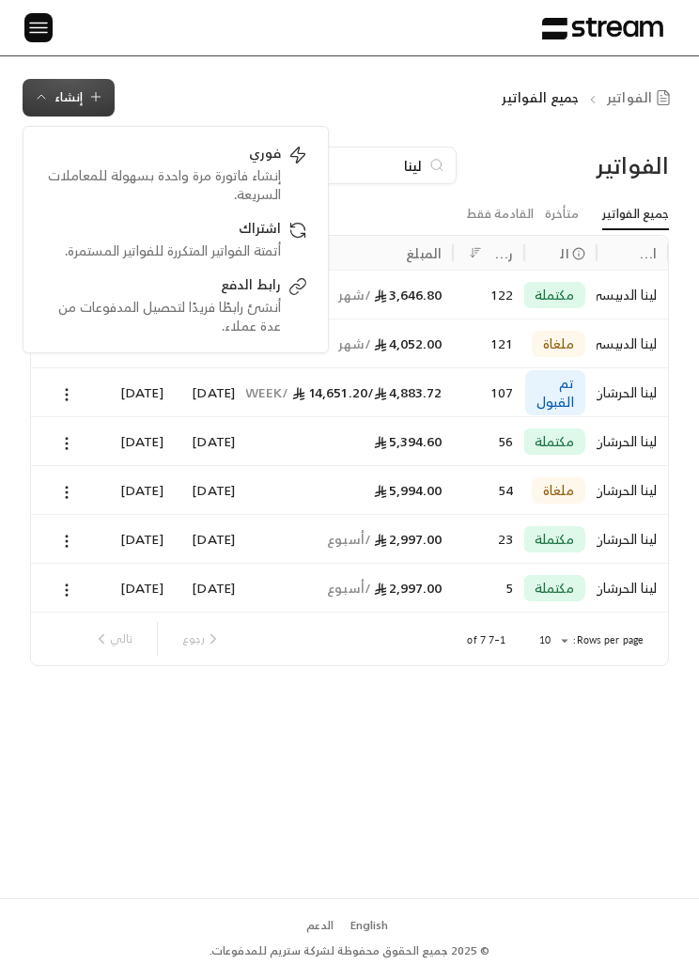
click at [268, 167] on div "إنشاء فاتورة مرة واحدة بسهولة للمعاملات السريعة." at bounding box center [162, 185] width 237 height 38
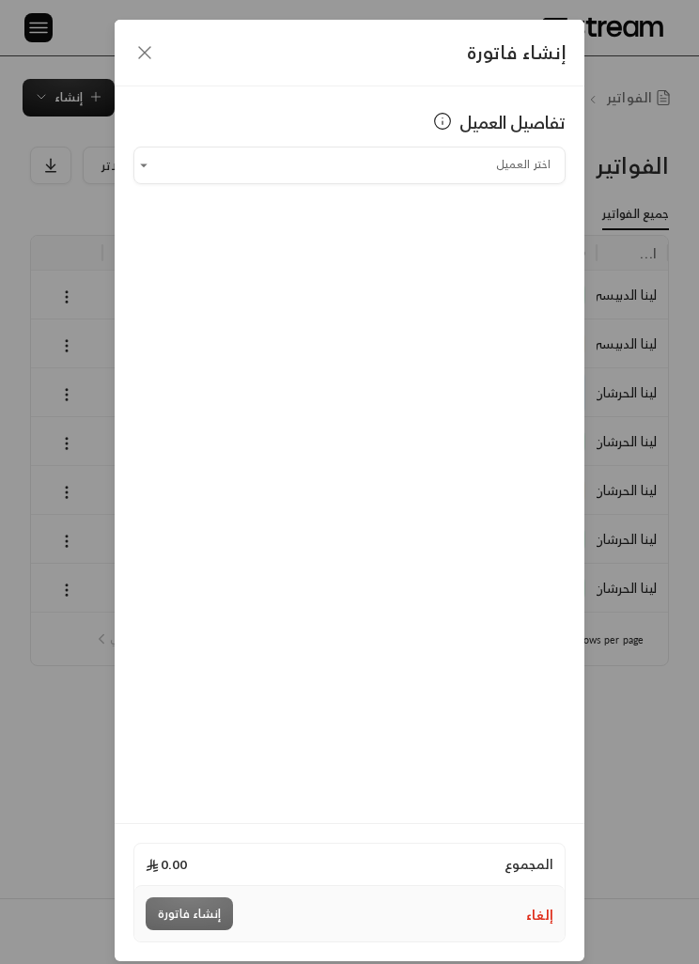
click at [409, 172] on input "اختر العميل" at bounding box center [349, 164] width 432 height 31
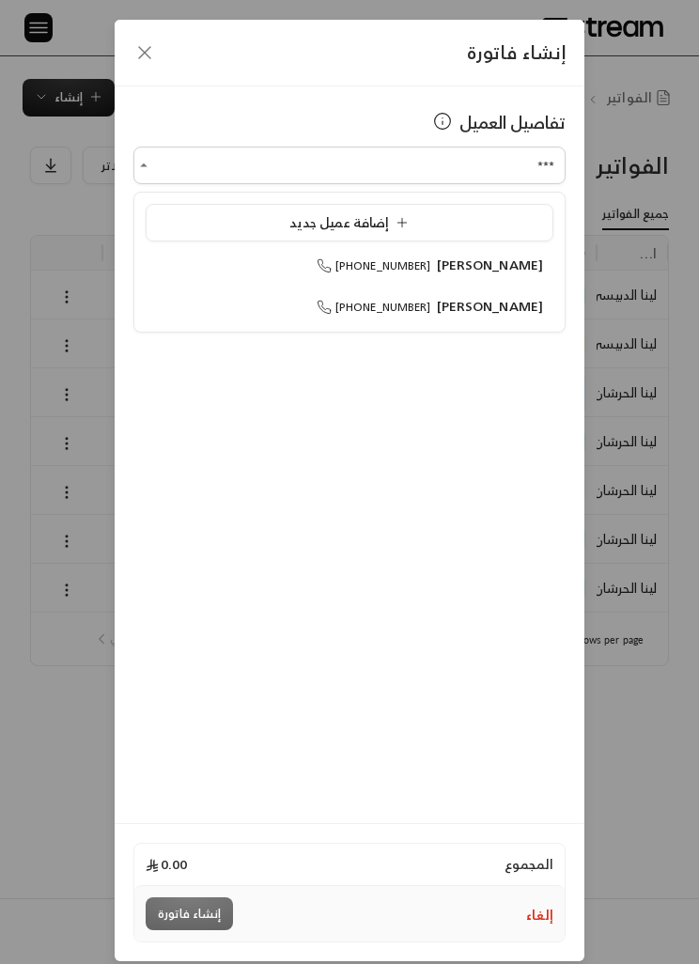
click at [522, 253] on span "[PERSON_NAME]" at bounding box center [490, 264] width 107 height 23
type input "**********"
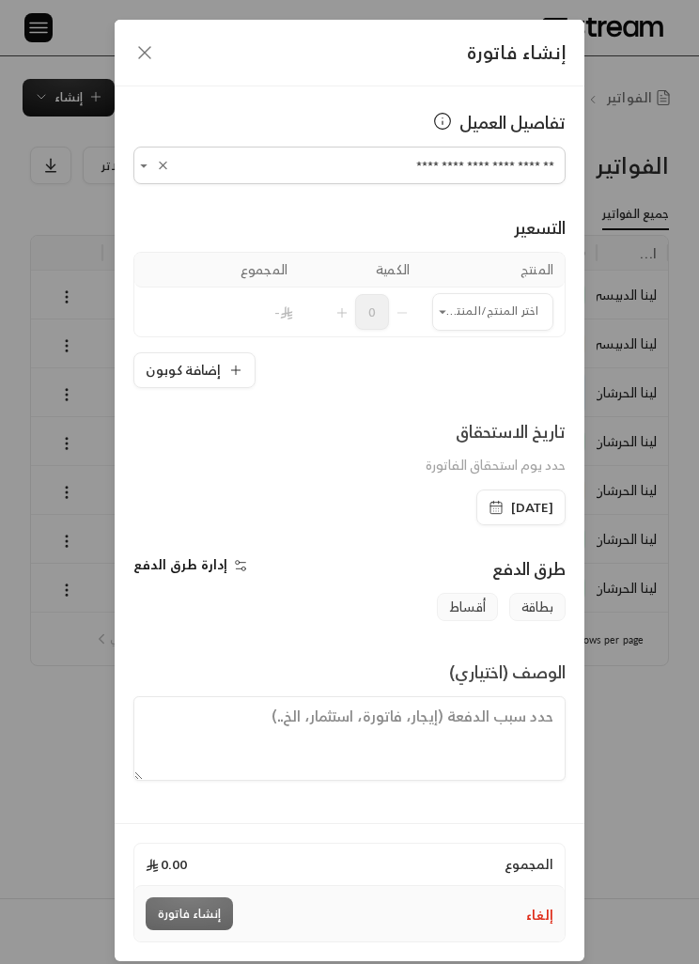
click at [510, 303] on input "اختر العميل" at bounding box center [492, 311] width 121 height 31
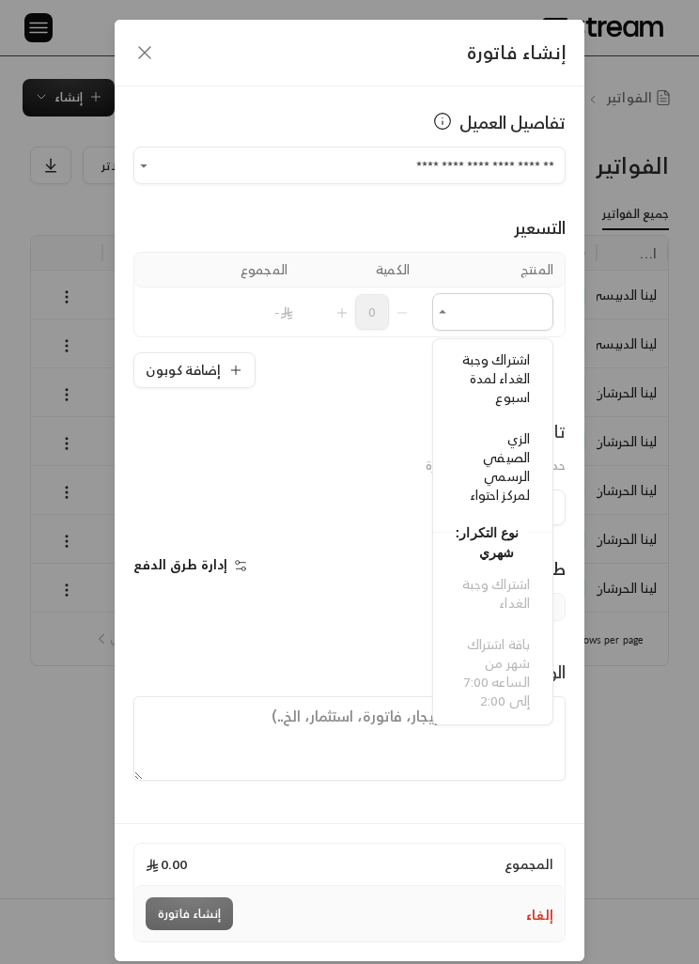
scroll to position [275, 0]
click at [519, 478] on span "الزي الصيفي الرسمي لمركز احتواء" at bounding box center [501, 467] width 60 height 80
type input "**********"
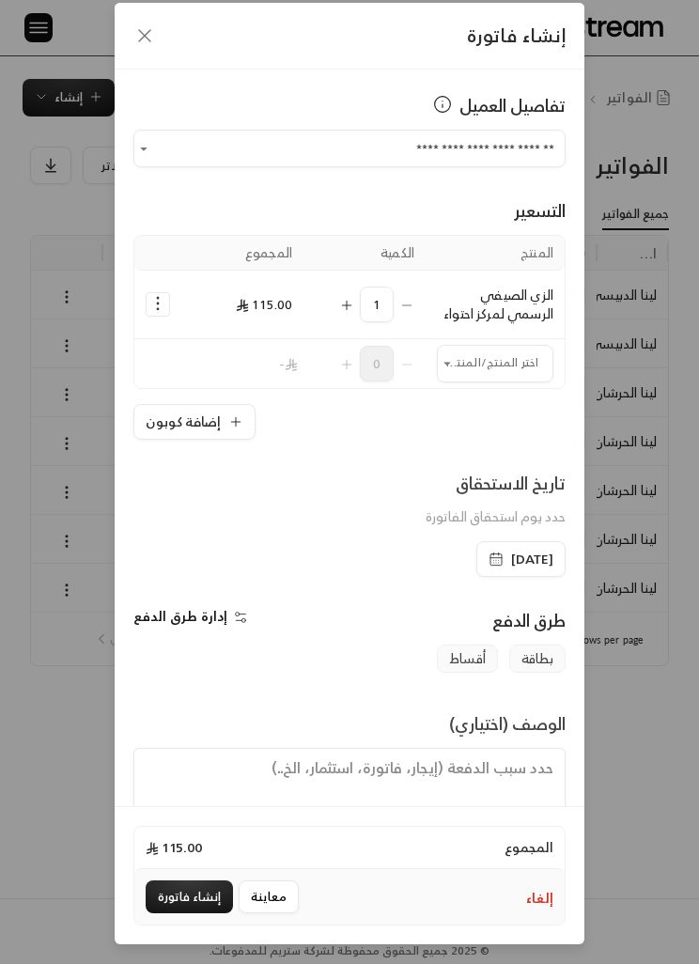
scroll to position [58, 0]
click at [203, 913] on button "إنشاء فاتورة" at bounding box center [189, 896] width 87 height 33
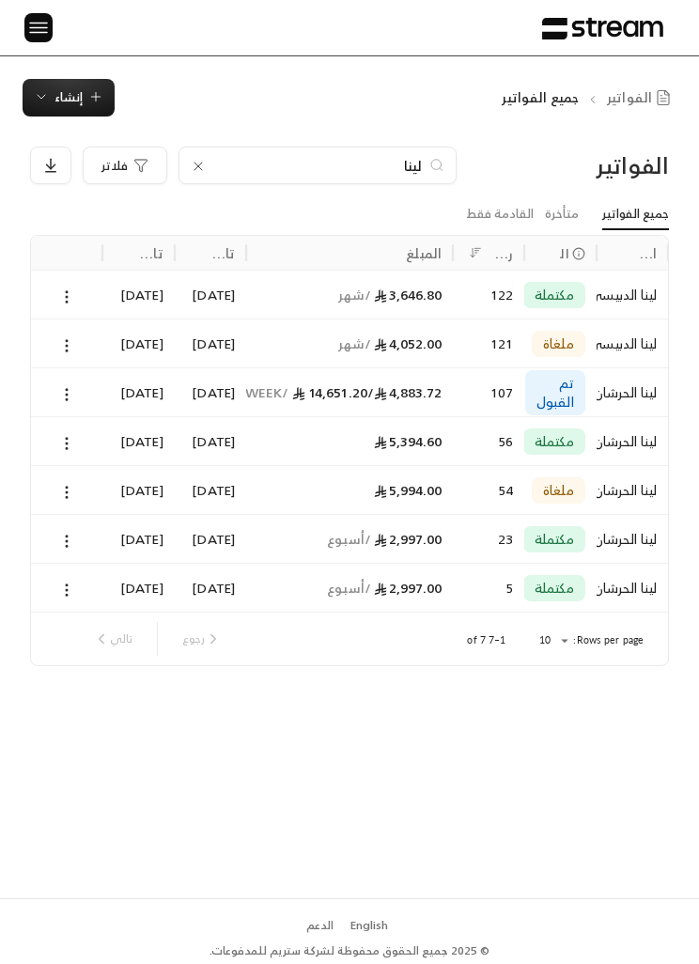
click at [396, 150] on div "لينا" at bounding box center [318, 166] width 278 height 38
click at [193, 159] on icon at bounding box center [198, 166] width 15 height 15
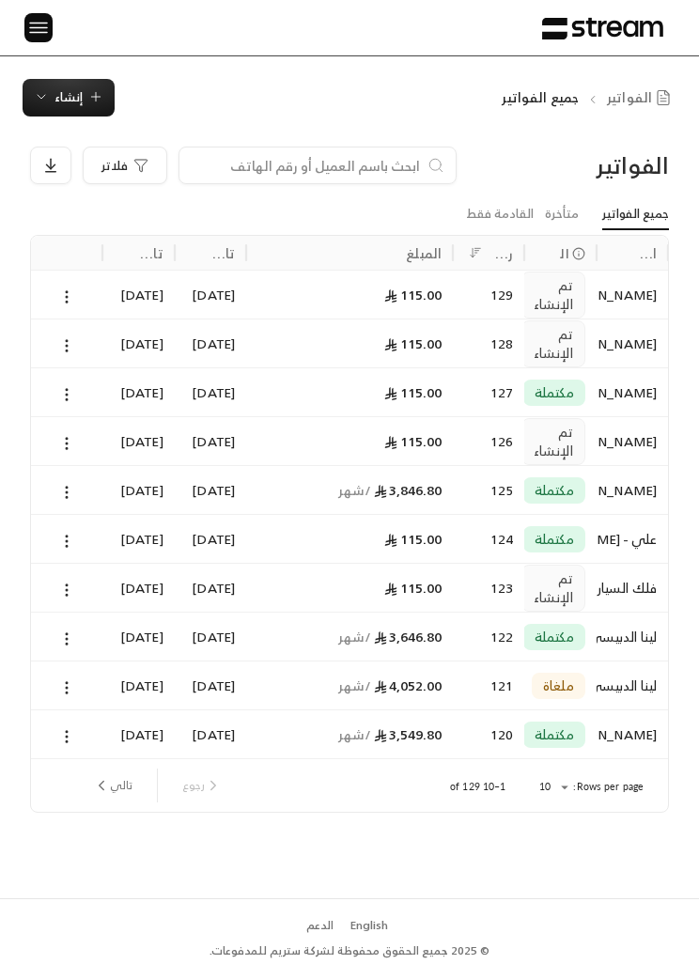
click at [68, 334] on button at bounding box center [66, 345] width 21 height 22
click at [103, 400] on li "عرض" at bounding box center [86, 393] width 45 height 32
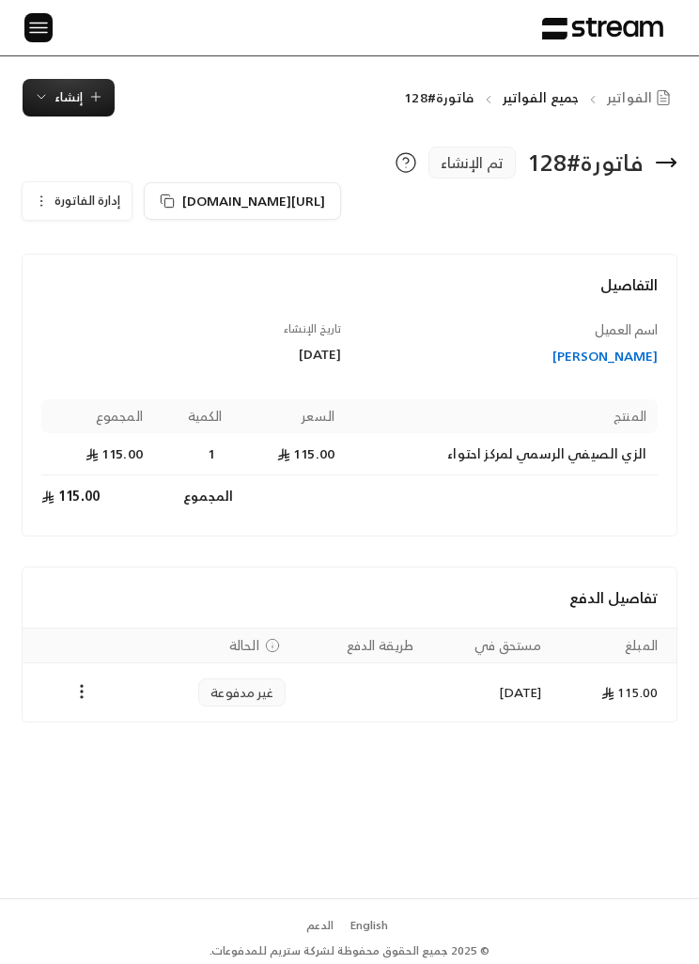
click at [84, 700] on icon "Payments" at bounding box center [81, 691] width 19 height 19
click at [58, 191] on div at bounding box center [349, 482] width 699 height 964
click at [70, 91] on span "إنشاء" at bounding box center [68, 97] width 28 height 22
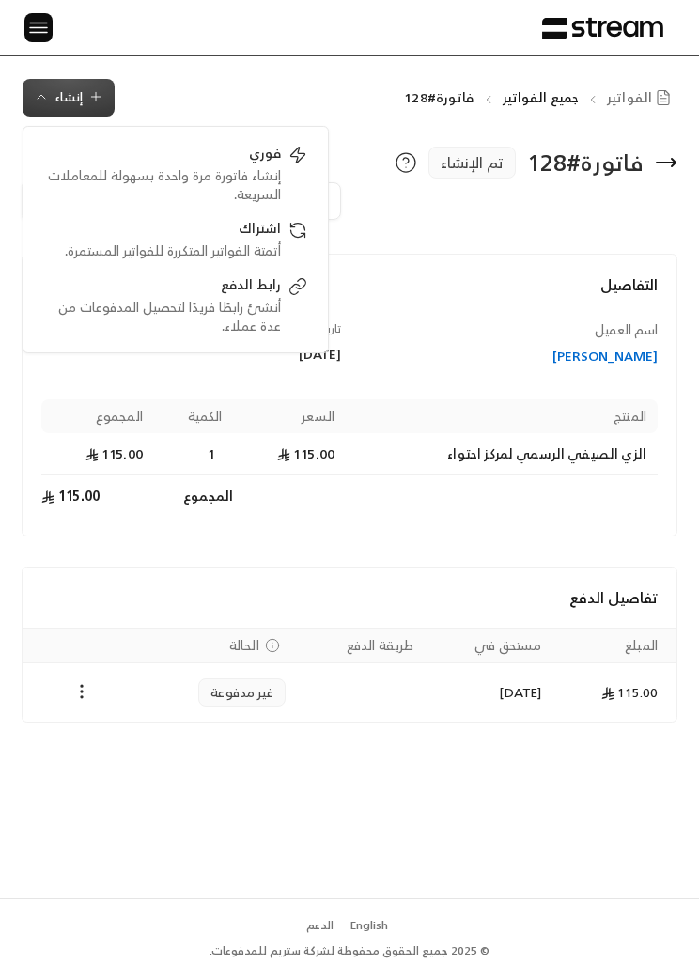
click at [247, 78] on div "الفواتير جميع الفواتير فاتورة#128 إنشاء فوري إنشاء فاتورة مرة واحدة بسهولة للمع…" at bounding box center [349, 477] width 699 height 842
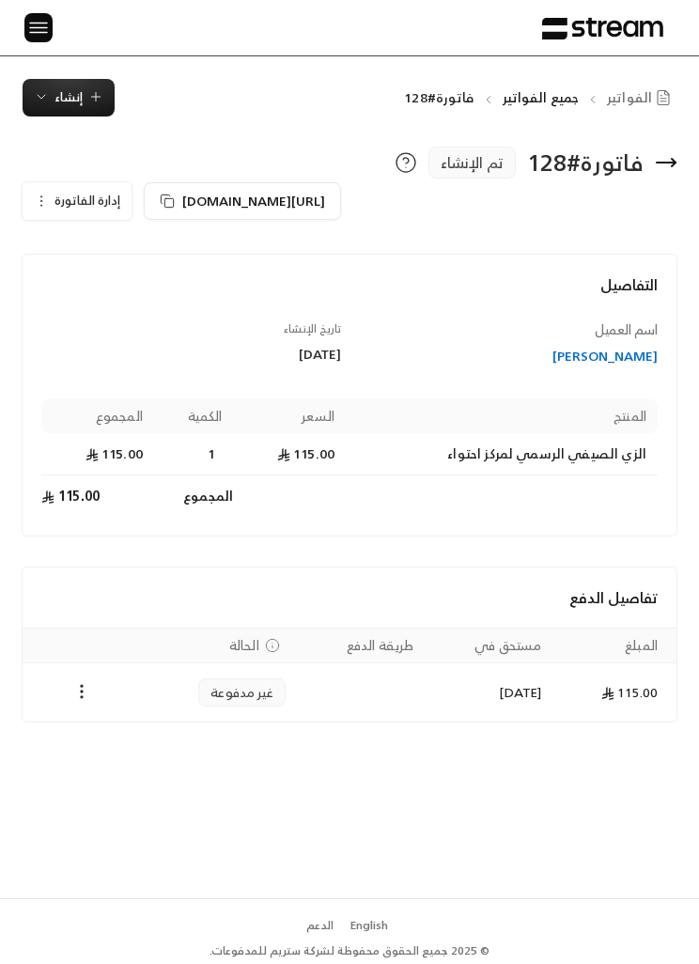
click at [69, 199] on span "إدارة الفاتورة" at bounding box center [87, 201] width 66 height 22
click at [110, 300] on link "إلغاء" at bounding box center [93, 288] width 116 height 32
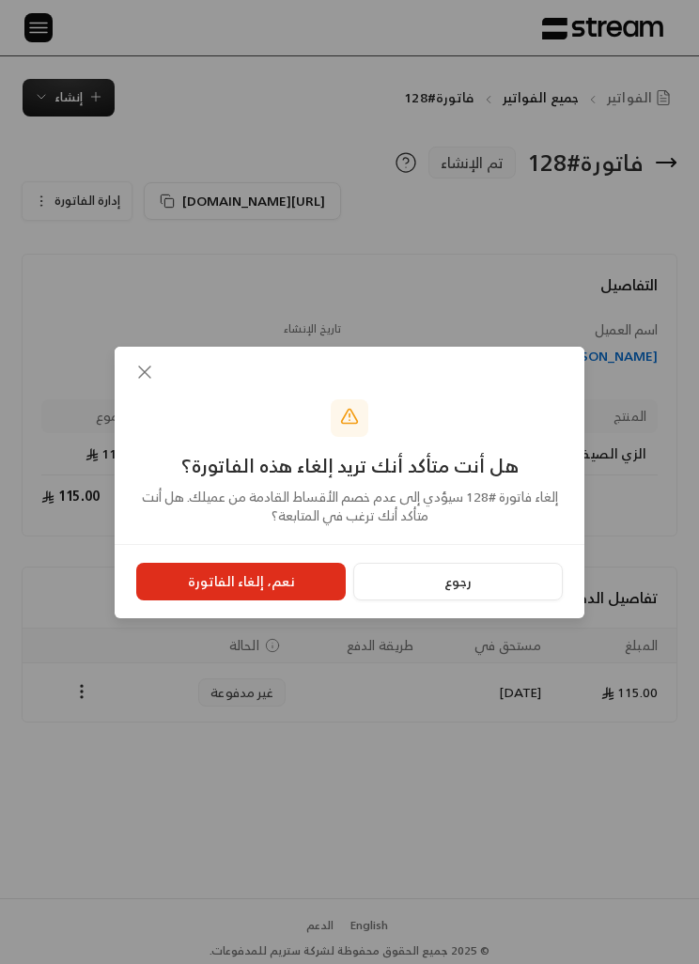
click at [291, 586] on button "نعم، إلغاء الفاتورة" at bounding box center [241, 582] width 210 height 38
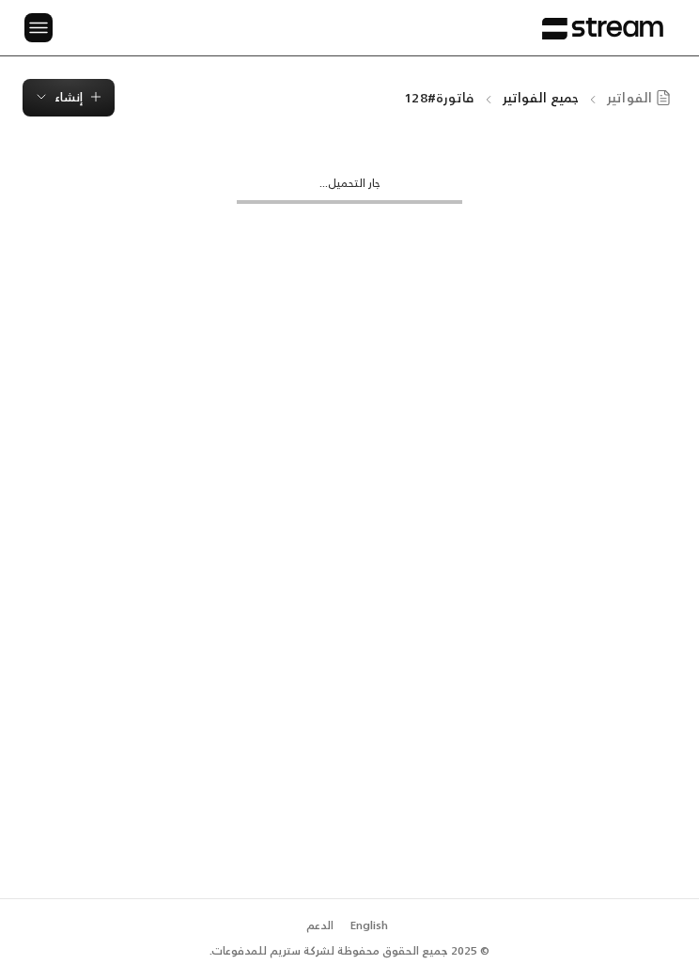
click at [41, 16] on img at bounding box center [38, 27] width 23 height 23
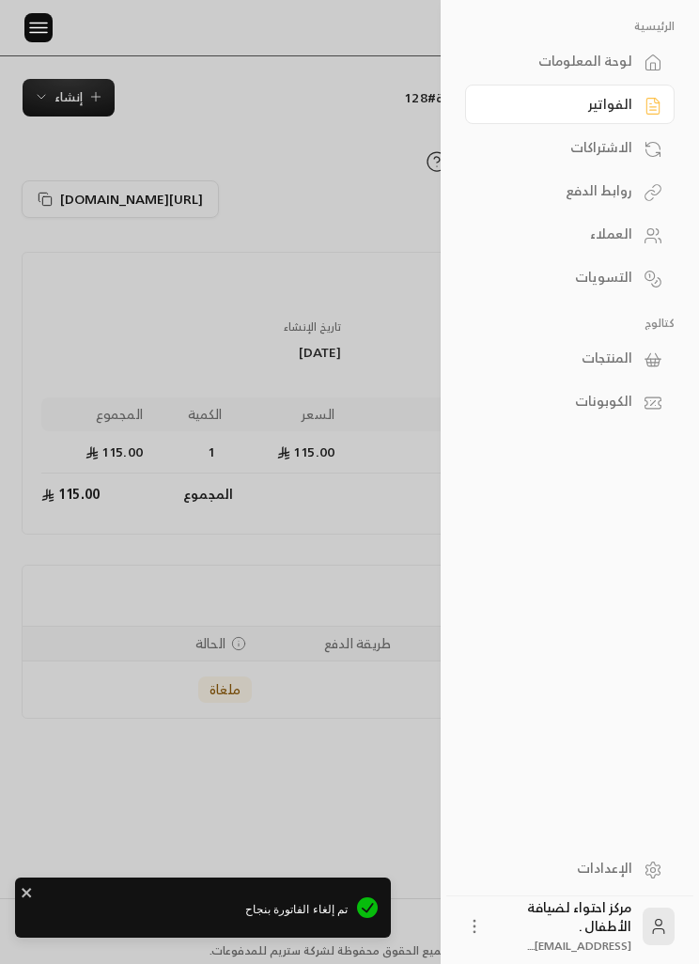
click at [623, 140] on div "الاشتراكات" at bounding box center [561, 147] width 144 height 19
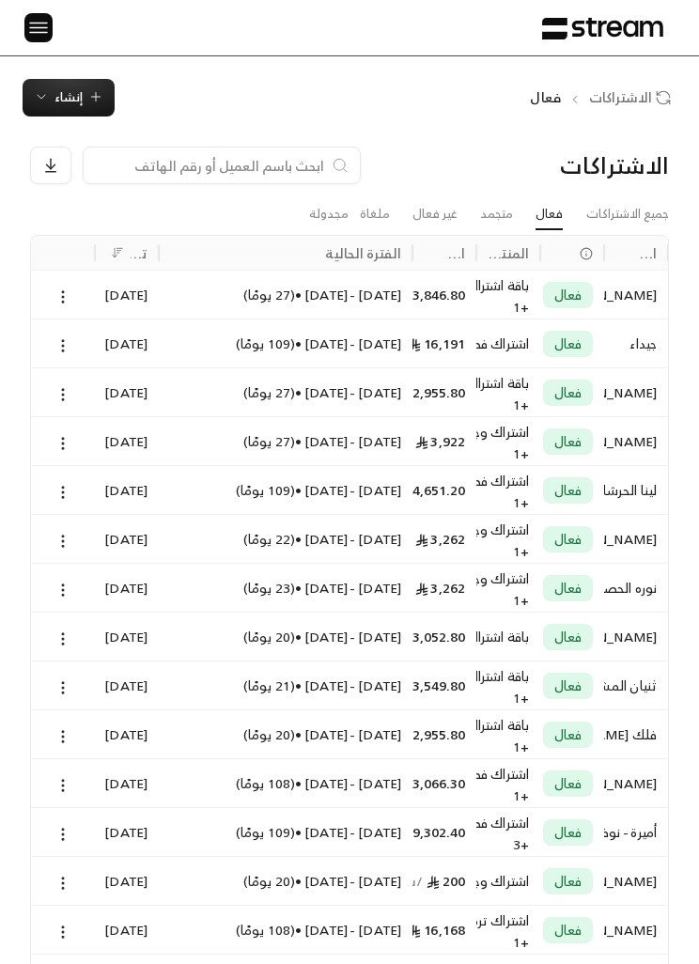
click at [45, 19] on img at bounding box center [38, 27] width 23 height 23
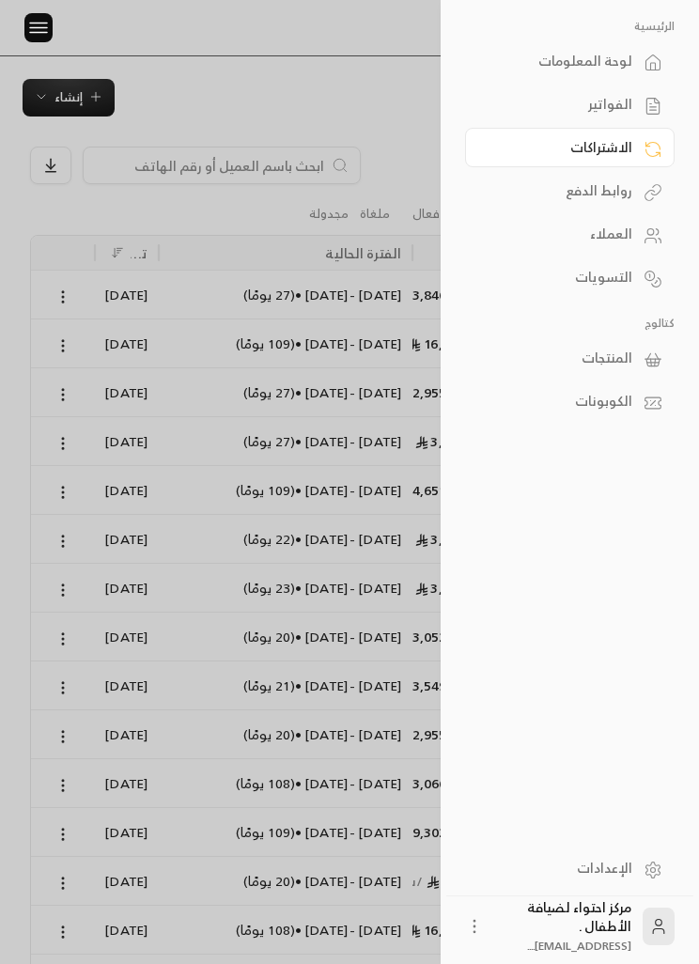
click at [613, 105] on div "الفواتير" at bounding box center [561, 104] width 144 height 19
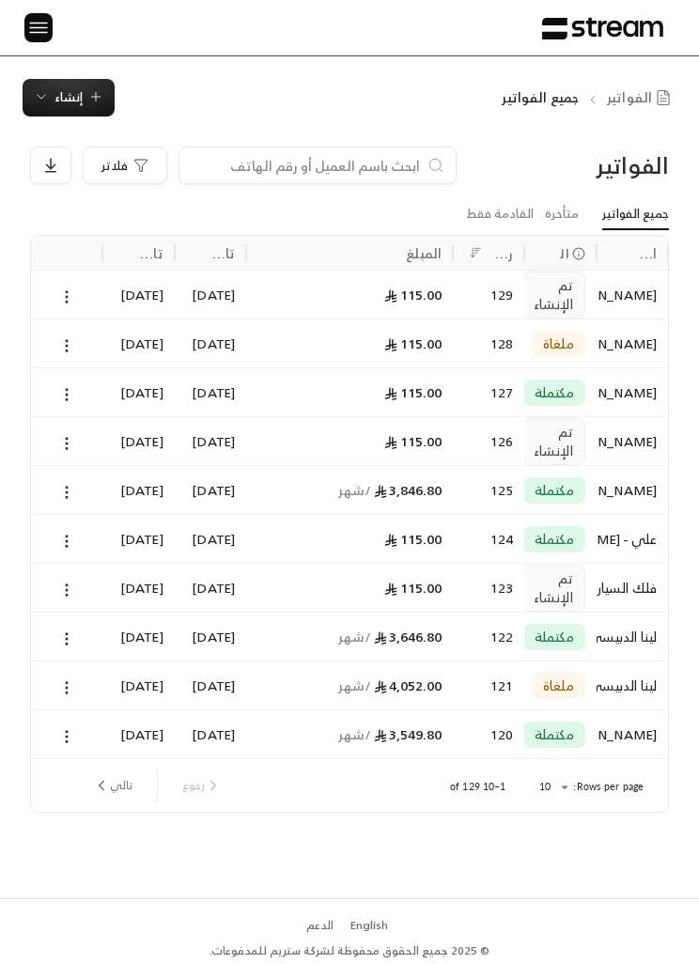
click at [69, 349] on icon at bounding box center [66, 345] width 17 height 17
click at [80, 401] on li "عرض" at bounding box center [86, 393] width 45 height 32
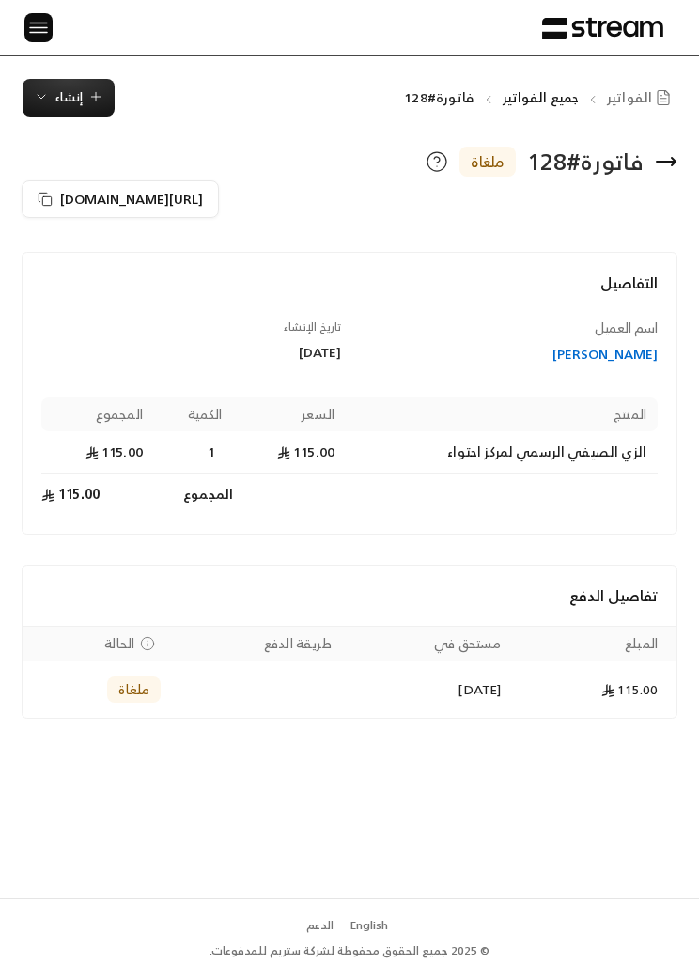
click at [113, 190] on span "[URL][DOMAIN_NAME]" at bounding box center [131, 198] width 143 height 23
click at [41, 24] on img at bounding box center [38, 27] width 23 height 23
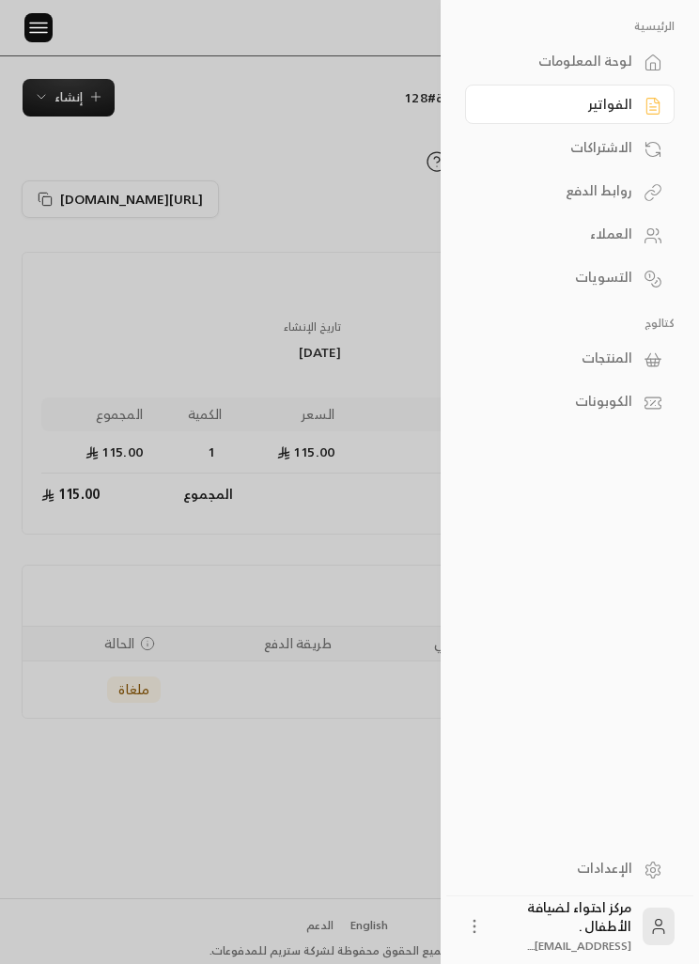
click at [624, 103] on div "الفواتير" at bounding box center [561, 104] width 144 height 19
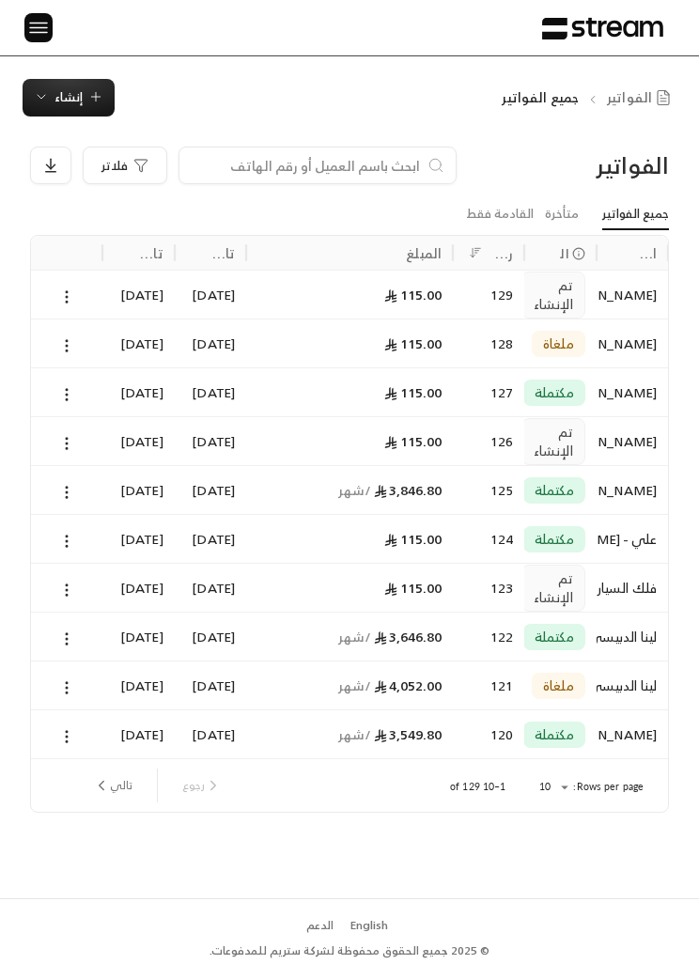
click at [70, 295] on icon at bounding box center [66, 296] width 17 height 17
click at [84, 346] on li "عرض" at bounding box center [86, 344] width 45 height 32
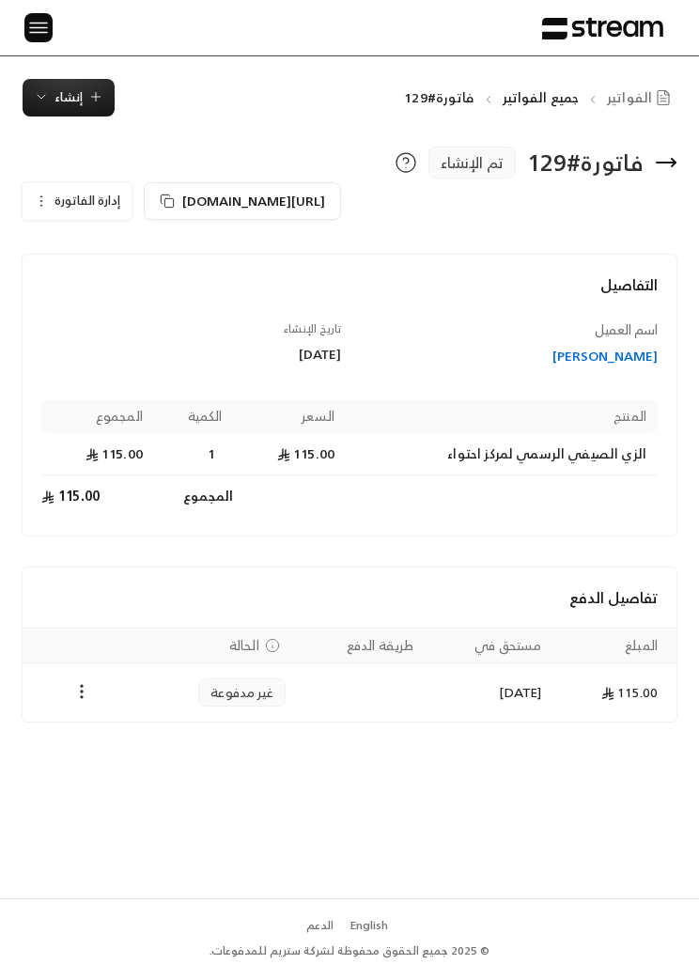
click at [85, 682] on icon "Payments" at bounding box center [81, 691] width 19 height 19
click at [174, 728] on li "تغيير الحالة الى مدفوعة" at bounding box center [148, 739] width 136 height 32
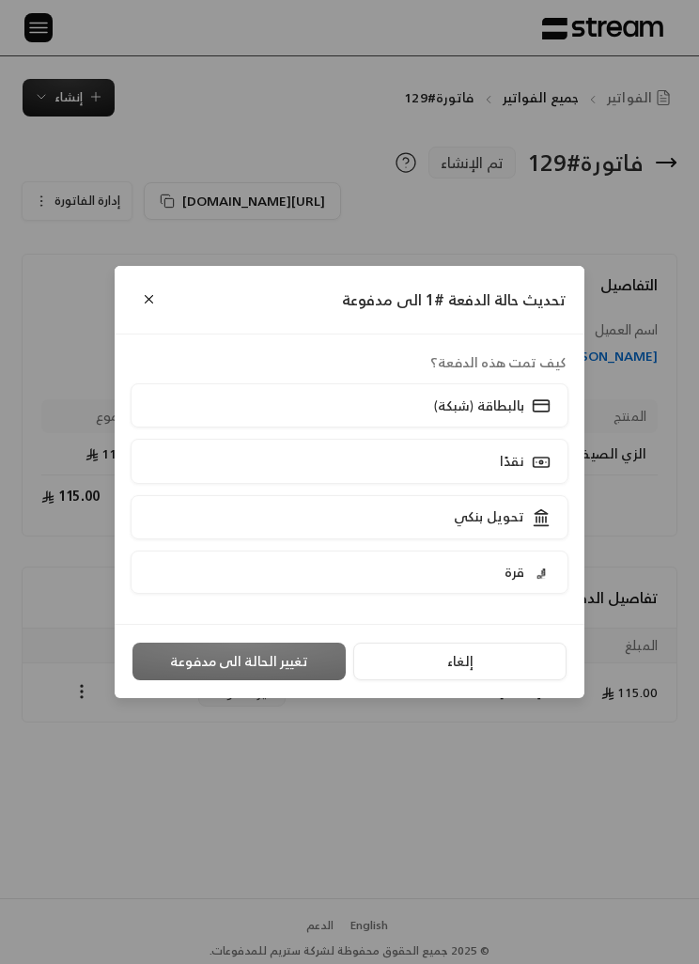
click at [511, 406] on p "بالبطاقة (شبكة)" at bounding box center [479, 405] width 90 height 19
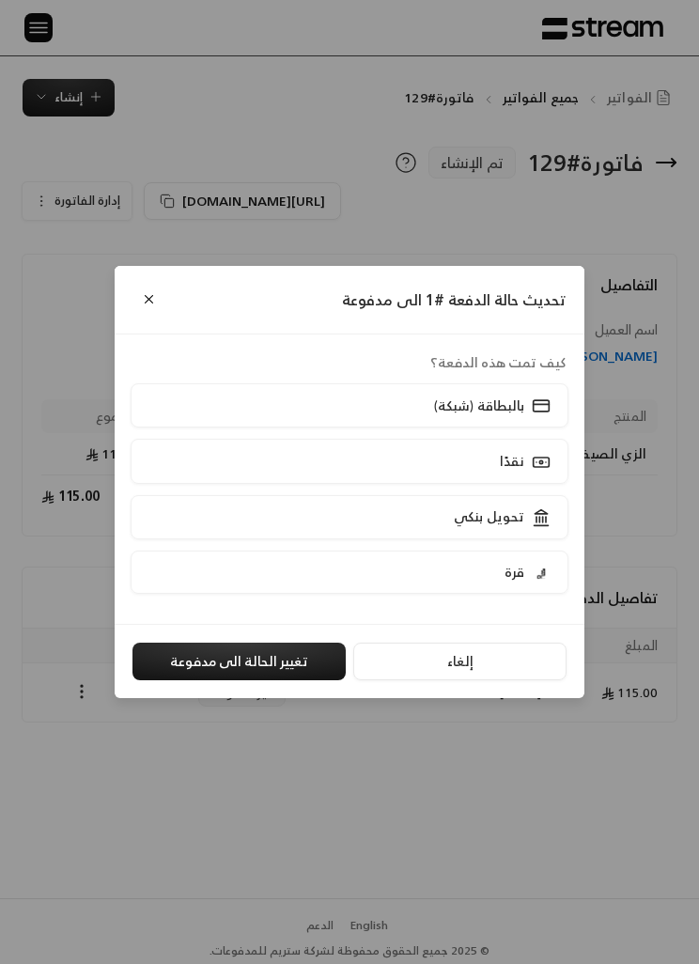
click at [518, 458] on p "نقدًا" at bounding box center [512, 461] width 24 height 19
click at [290, 662] on button "تغيير الحالة الى مدفوعة" at bounding box center [238, 662] width 213 height 38
